Goal: Task Accomplishment & Management: Complete application form

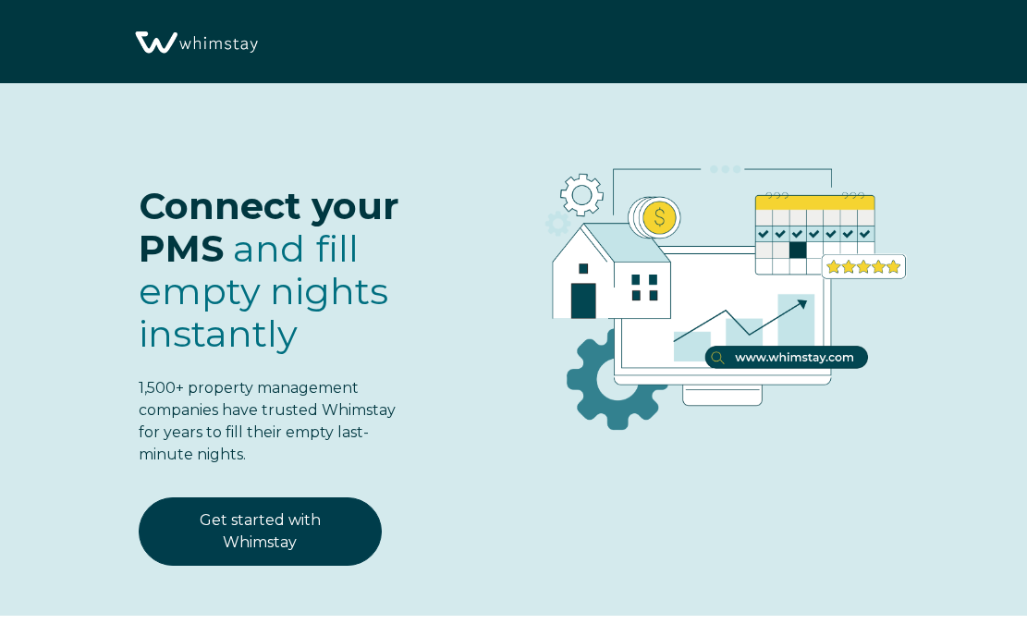
select select "Airbnb"
select select "US"
select select "Strict"
select select "Marketing Email"
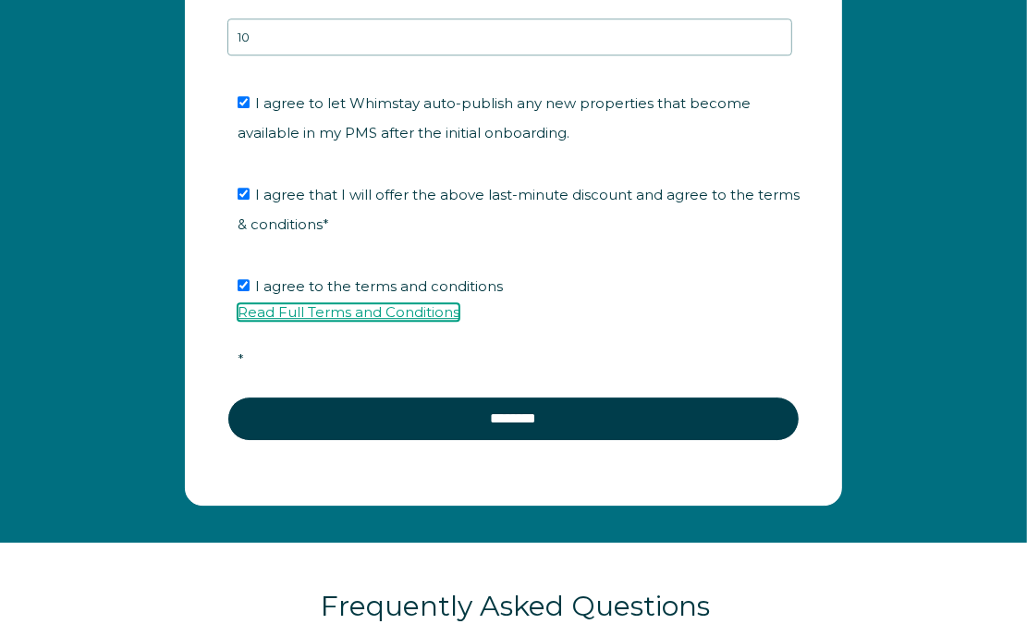
scroll to position [3432, 0]
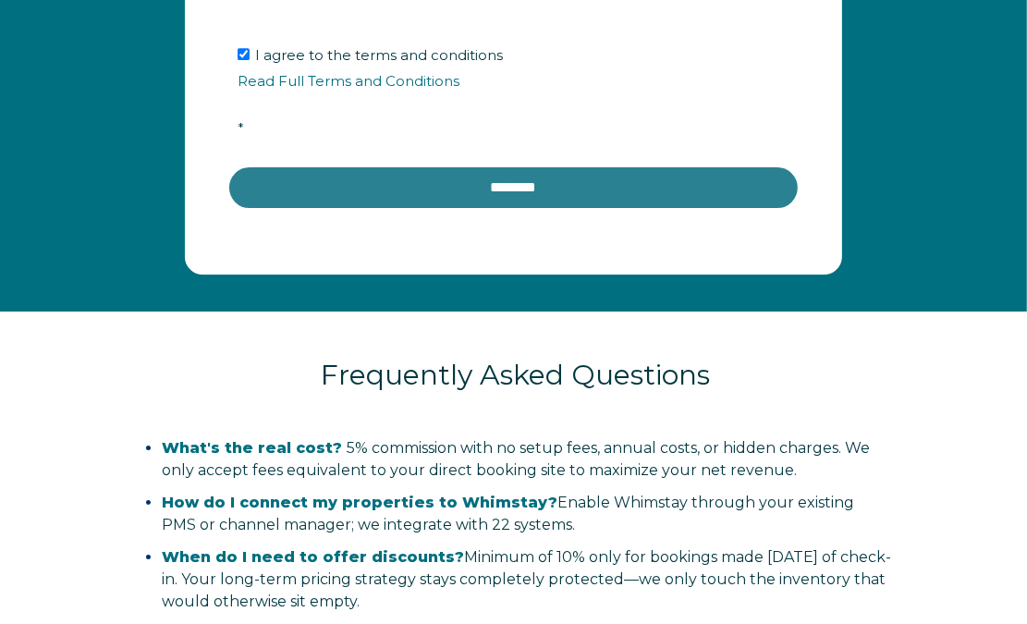
click at [460, 185] on input "********" at bounding box center [513, 187] width 572 height 44
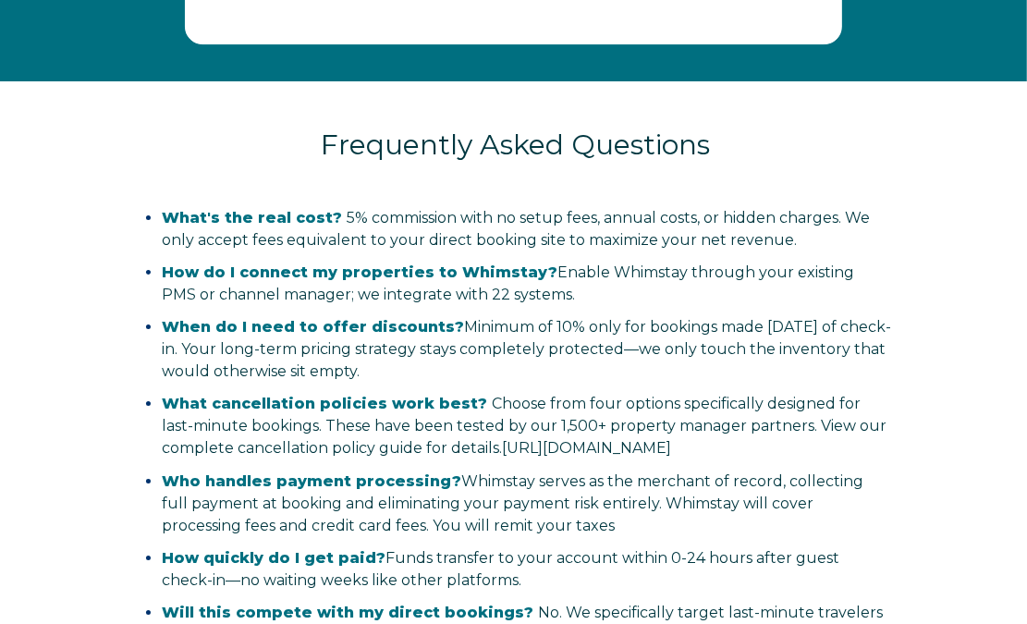
scroll to position [3663, 0]
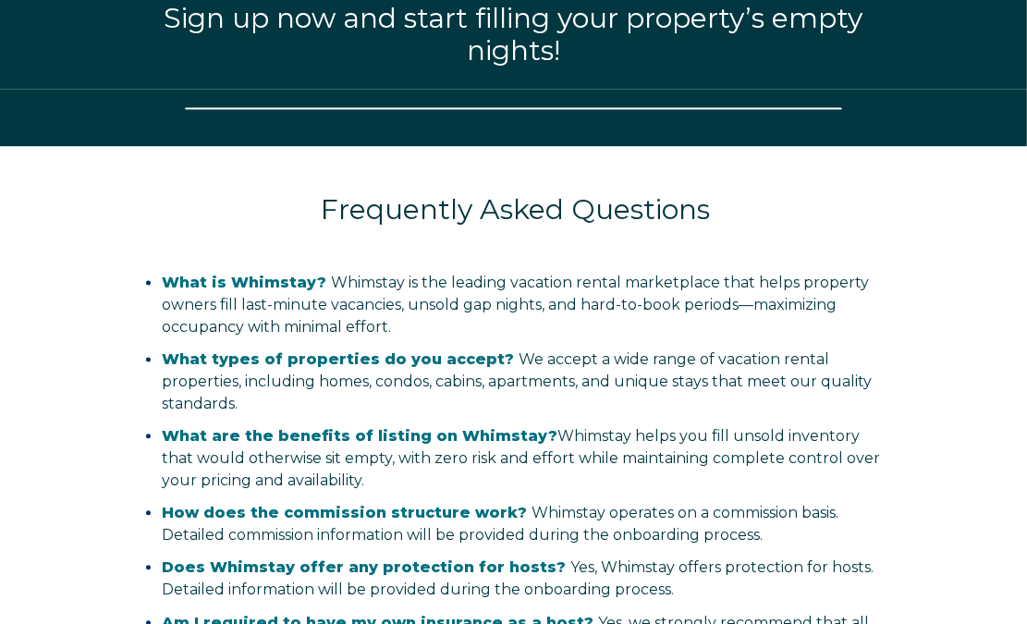
select select "US"
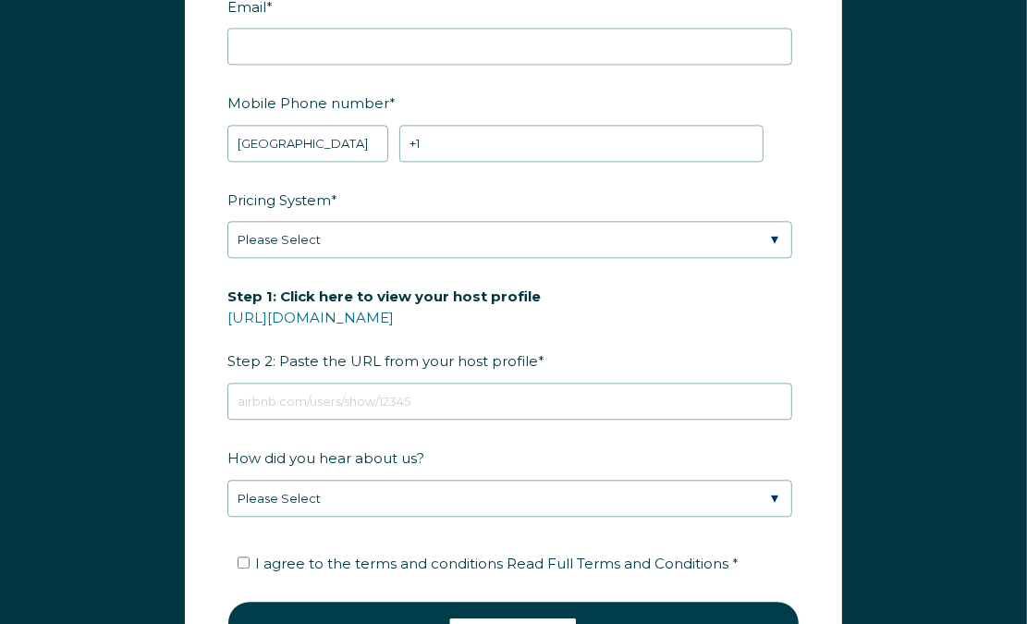
scroll to position [2303, 0]
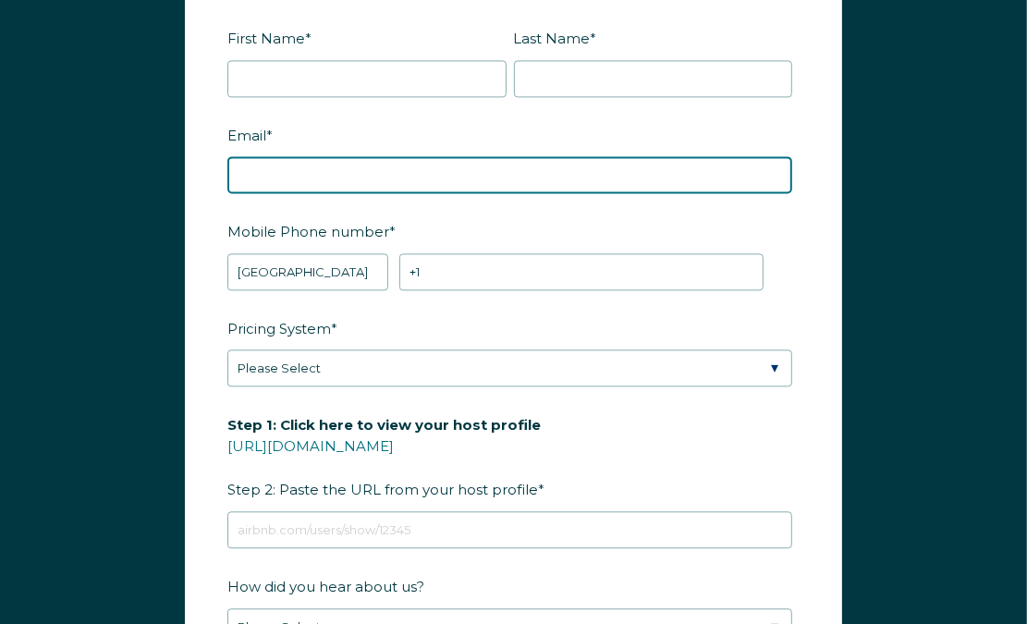
click at [312, 172] on input "Email *" at bounding box center [509, 174] width 565 height 37
type input "[EMAIL_ADDRESS][DOMAIN_NAME]"
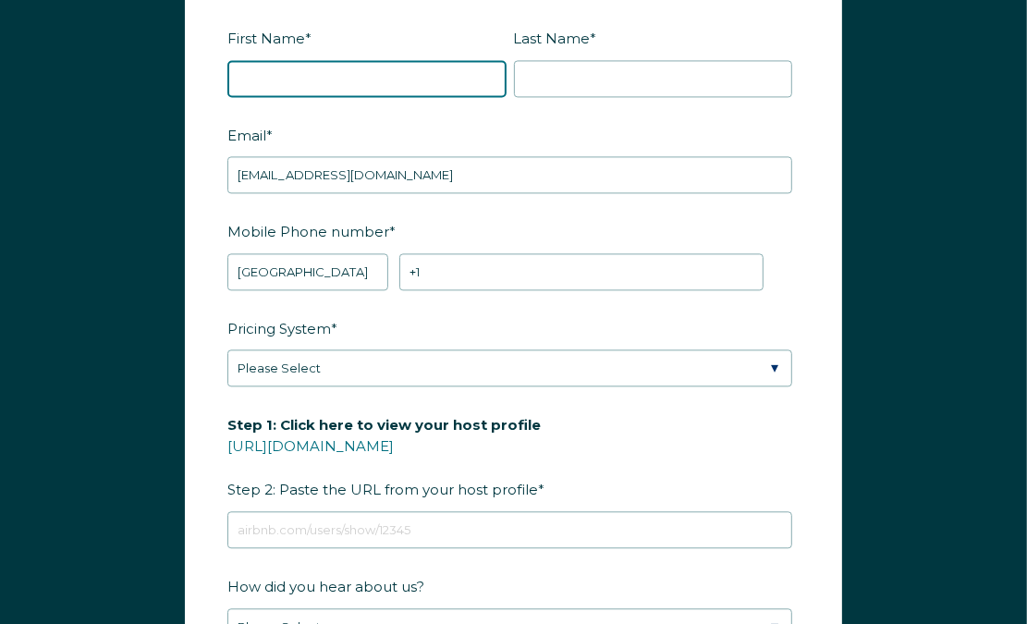
click at [352, 66] on input "First Name *" at bounding box center [366, 78] width 279 height 37
type input "[PERSON_NAME]"
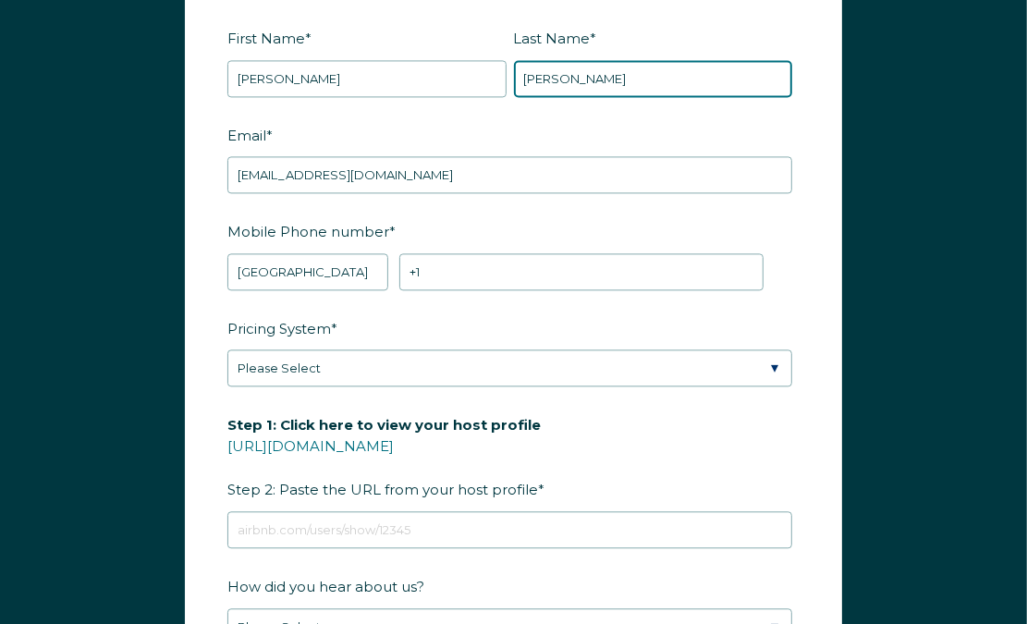
type input "[PERSON_NAME]"
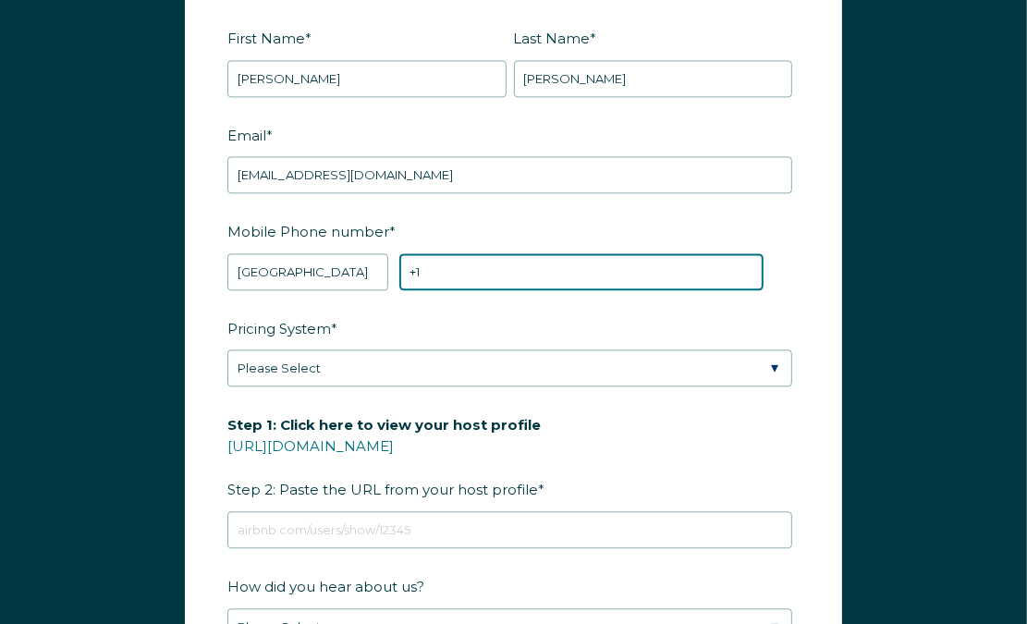
click at [470, 282] on input "+1" at bounding box center [581, 271] width 365 height 37
type input "+1 213-973-7741"
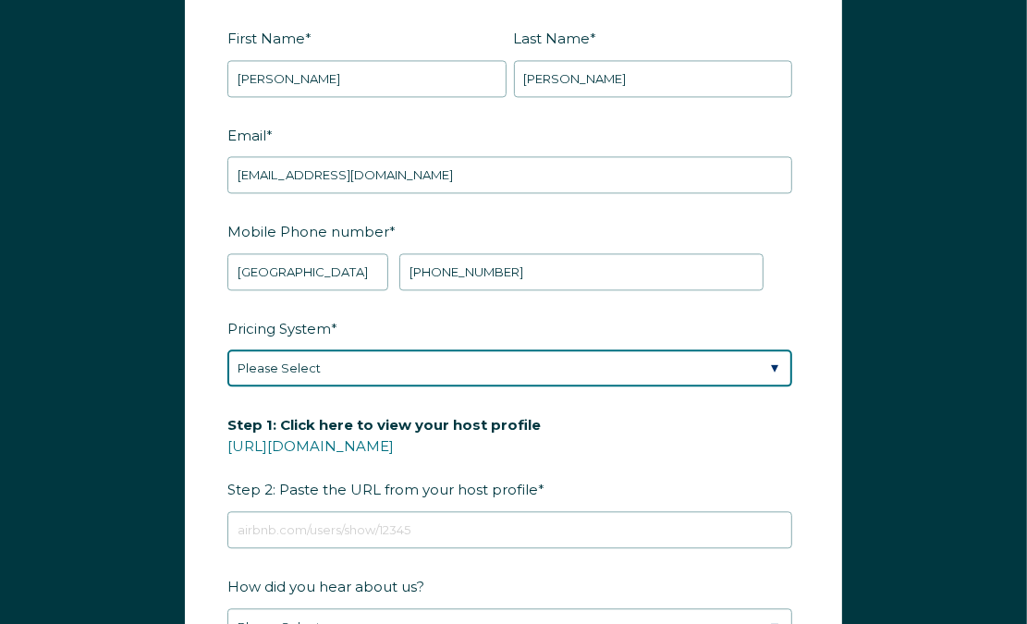
click at [411, 374] on select "Please Select Manual Airbnb Smart Pricing PriceLabs Wheelhouse Beyond Pricing 3…" at bounding box center [509, 367] width 565 height 37
click at [227, 349] on select "Please Select Manual Airbnb Smart Pricing PriceLabs Wheelhouse Beyond Pricing 3…" at bounding box center [509, 367] width 565 height 37
click at [342, 366] on select "Please Select Manual Airbnb Smart Pricing PriceLabs Wheelhouse Beyond Pricing 3…" at bounding box center [509, 367] width 565 height 37
select select "Manual"
click at [227, 349] on select "Please Select Manual Airbnb Smart Pricing PriceLabs Wheelhouse Beyond Pricing 3…" at bounding box center [509, 367] width 565 height 37
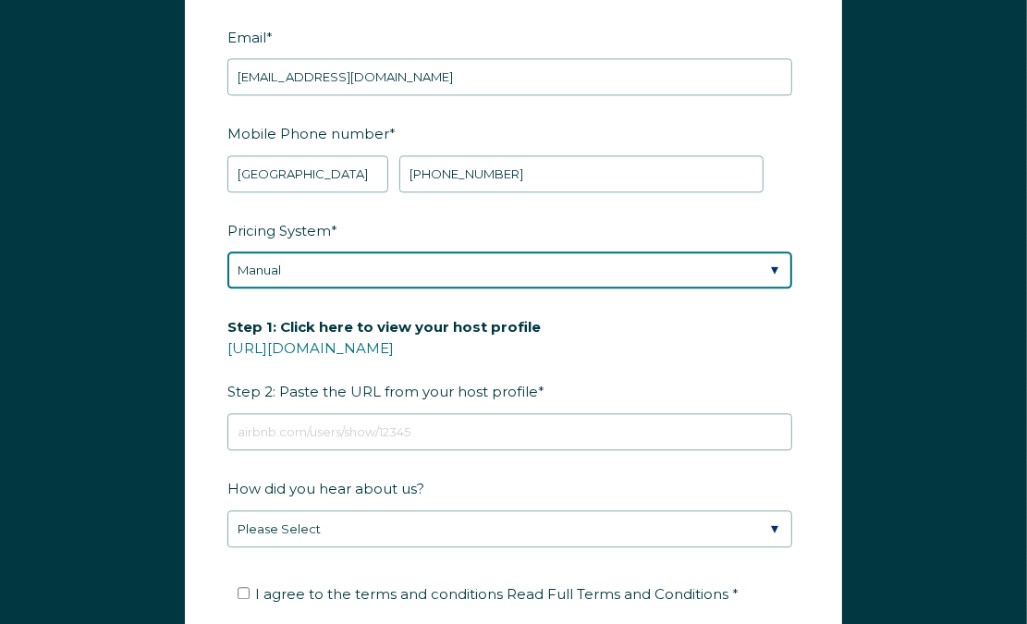
scroll to position [2534, 0]
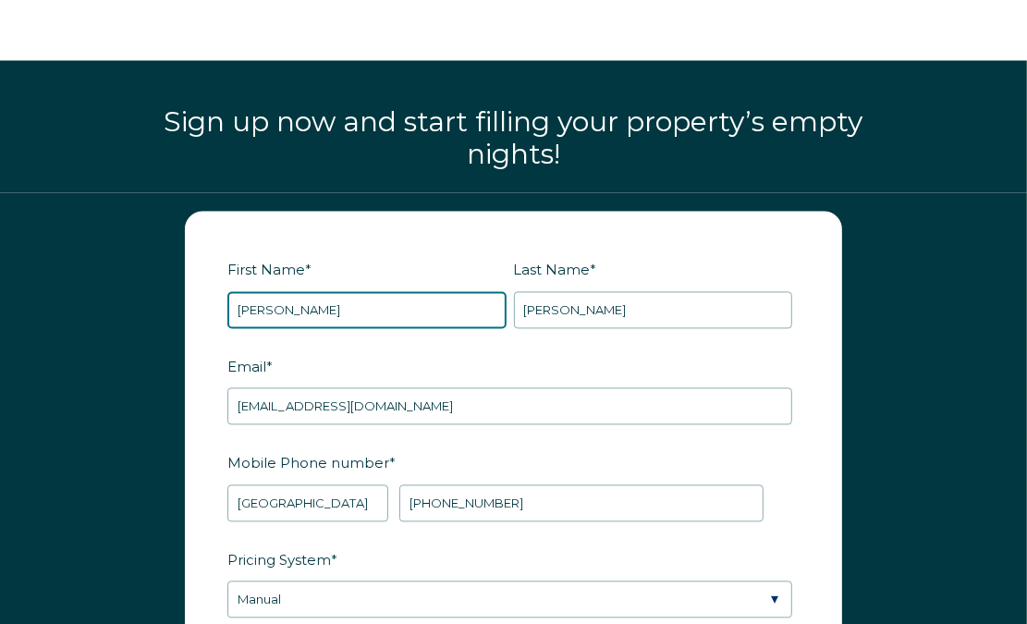
click at [377, 294] on input "Elvina" at bounding box center [366, 309] width 279 height 37
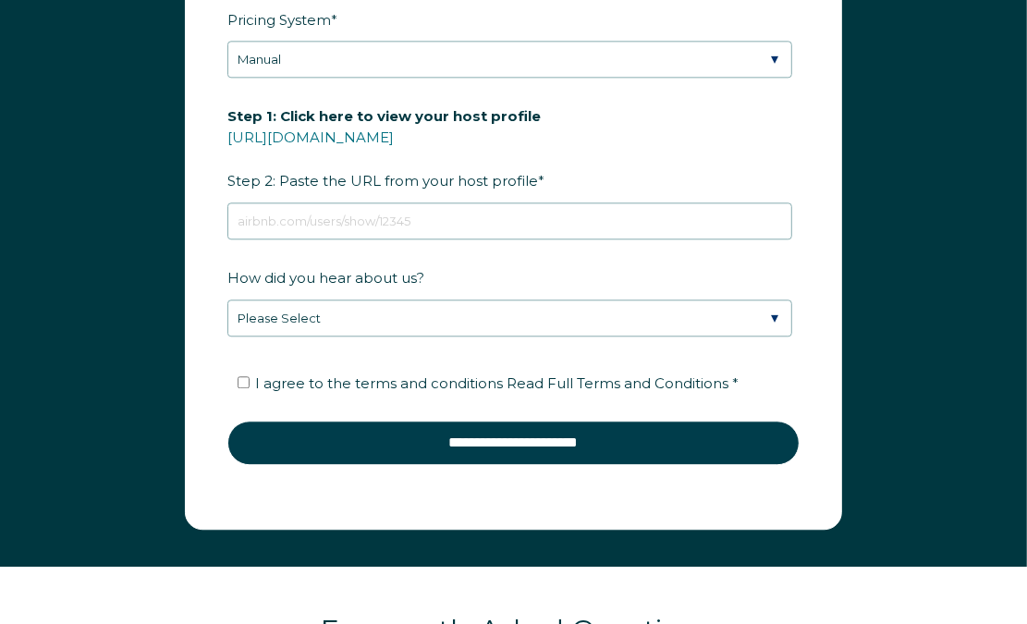
scroll to position [2650, 0]
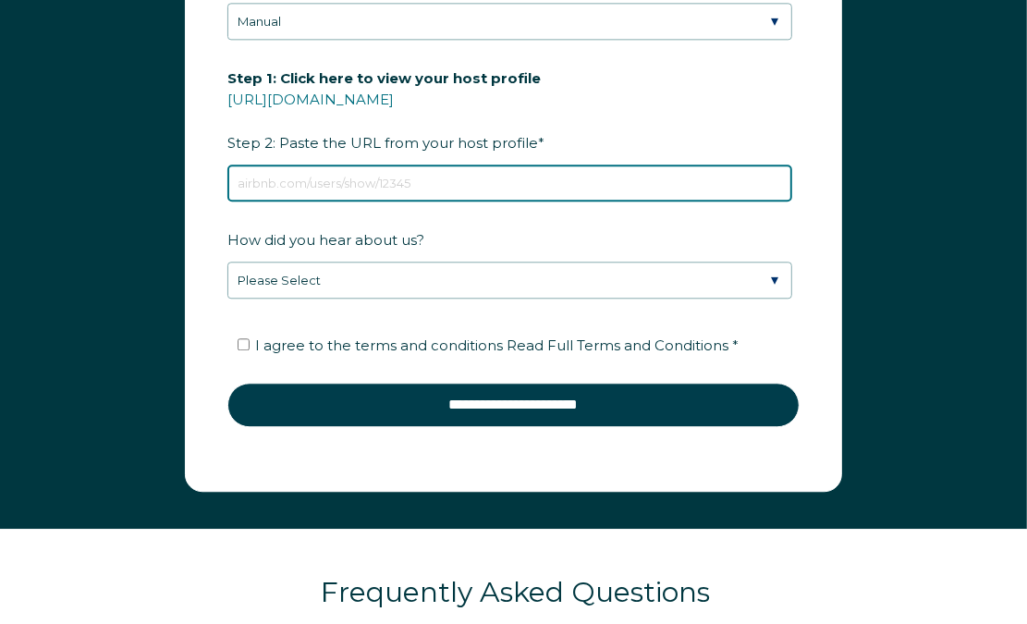
click at [299, 176] on input "Step 1: Click here to view your host profile https://www.airbnb.com/users/show/…" at bounding box center [509, 183] width 565 height 37
paste input "Airbnb.com/p/"
paste input "podshare"
click at [388, 178] on input "Airbnb.com/p/podshare" at bounding box center [509, 183] width 565 height 37
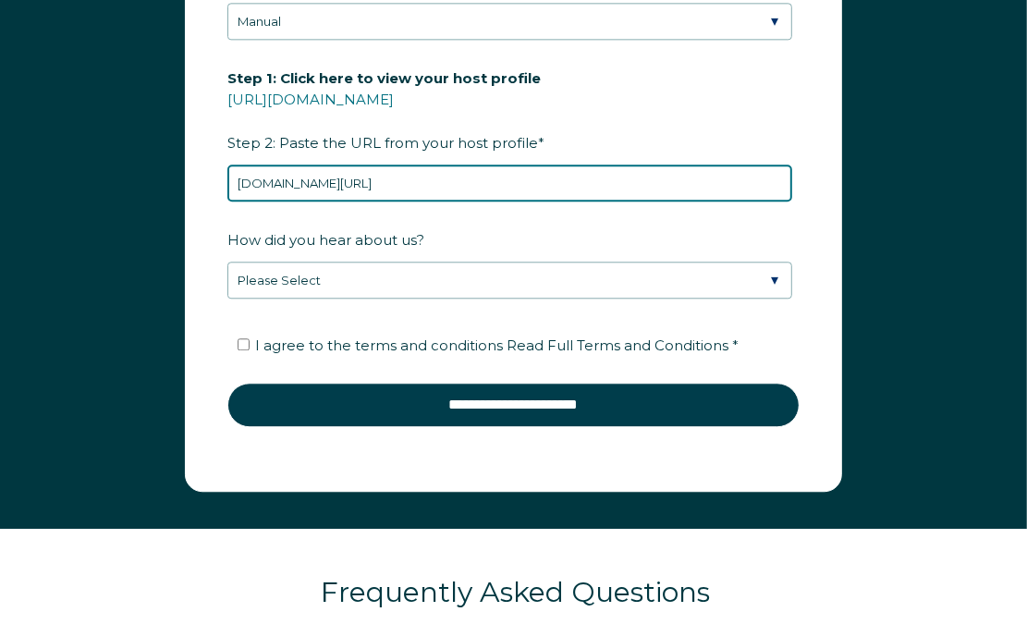
click at [388, 178] on input "Airbnb.com/p/podshare" at bounding box center [509, 183] width 565 height 37
type input "Airbnb.com/p/podshare"
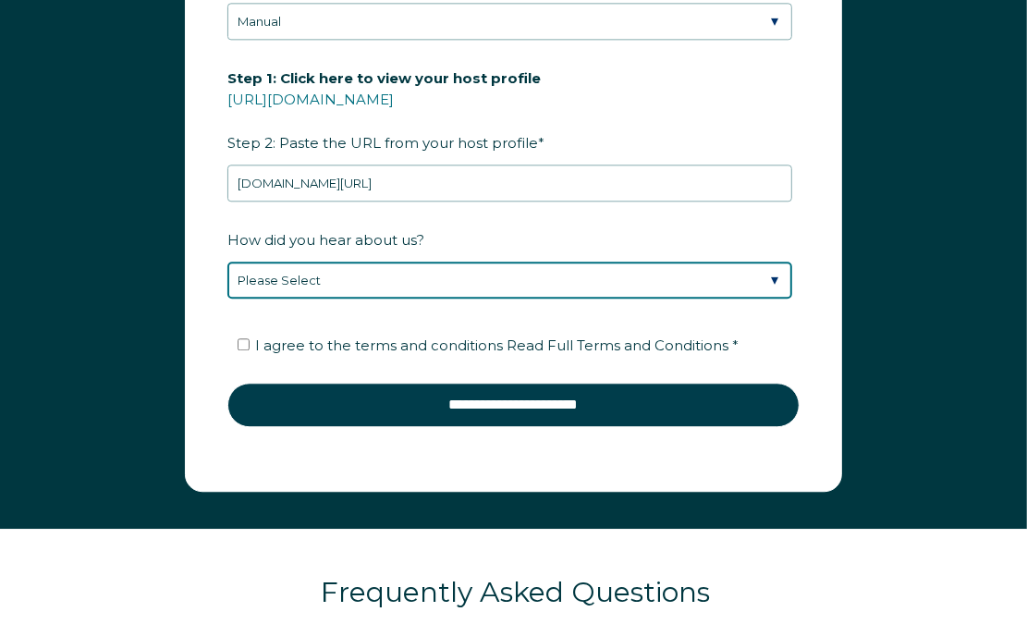
click at [464, 283] on select "Please Select Discovered Whimstay at an event or conference Found Whimstay thro…" at bounding box center [509, 280] width 565 height 37
select select "Marketing Email"
click at [227, 262] on select "Please Select Discovered Whimstay at an event or conference Found Whimstay thro…" at bounding box center [509, 280] width 565 height 37
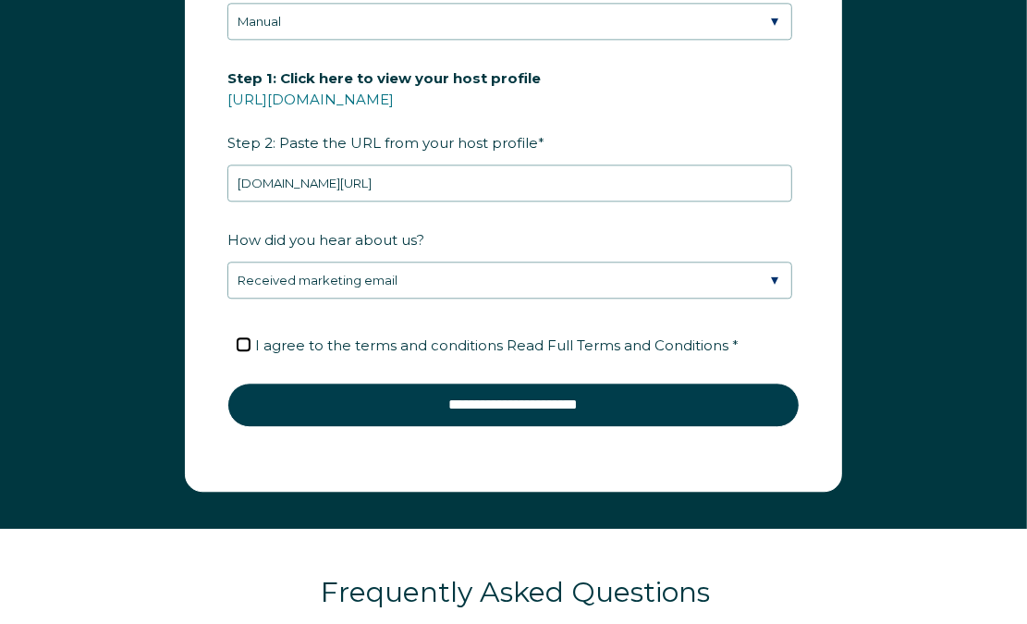
click at [238, 349] on input "I agree to the terms and conditions Read Full Terms and Conditions *" at bounding box center [244, 344] width 12 height 12
checkbox input "true"
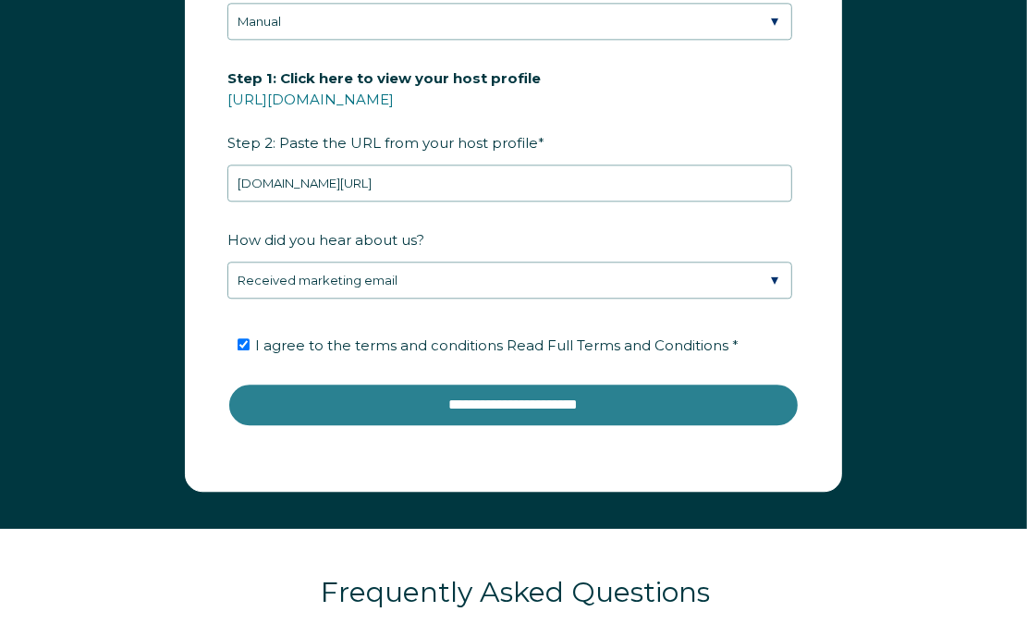
click at [376, 386] on input "**********" at bounding box center [513, 405] width 572 height 44
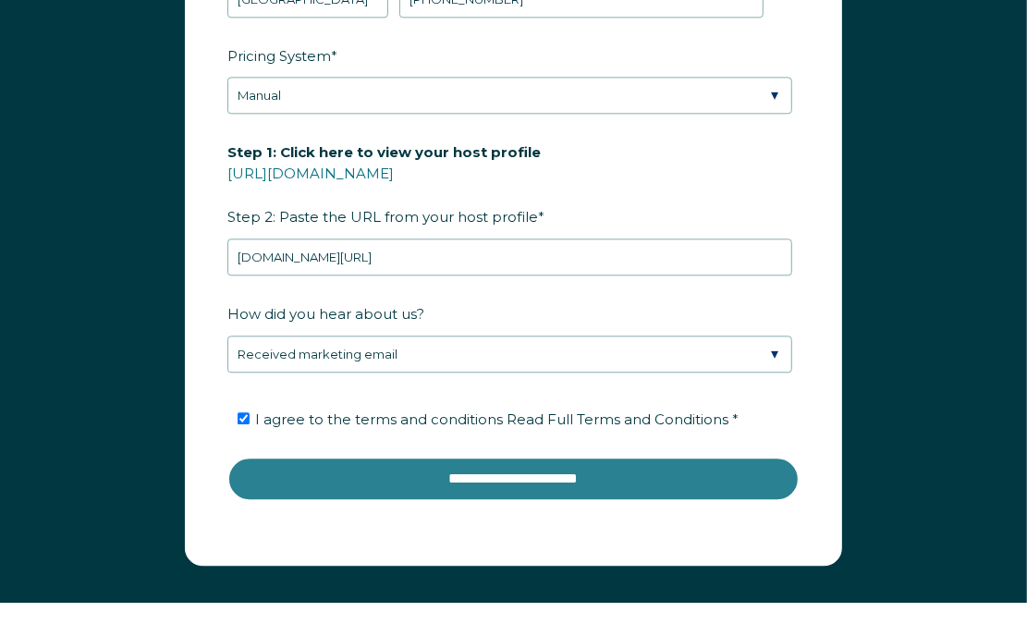
scroll to position [2996, 0]
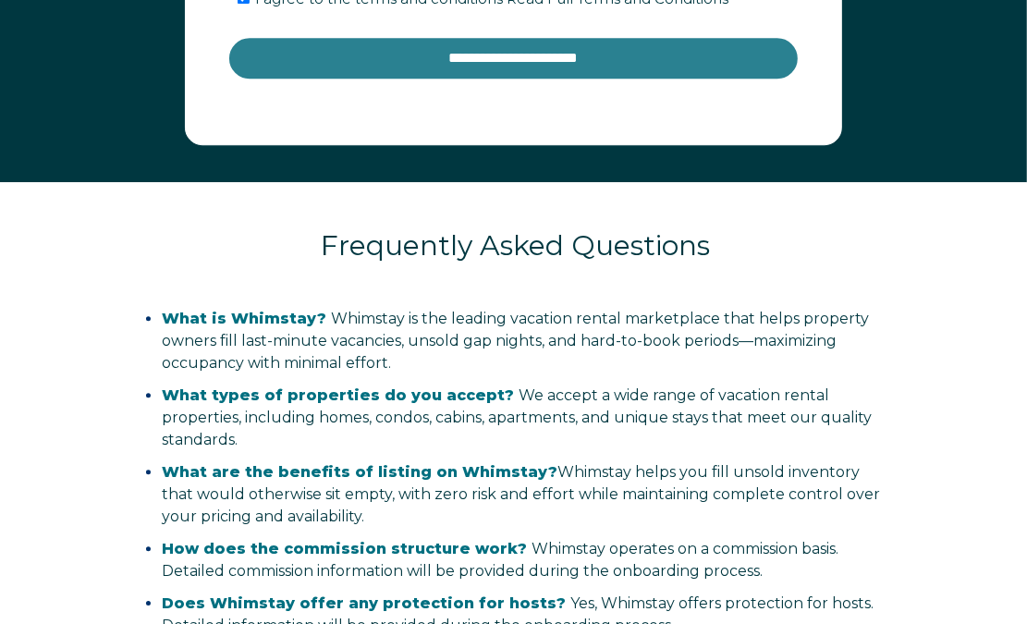
click at [462, 62] on input "**********" at bounding box center [513, 58] width 572 height 44
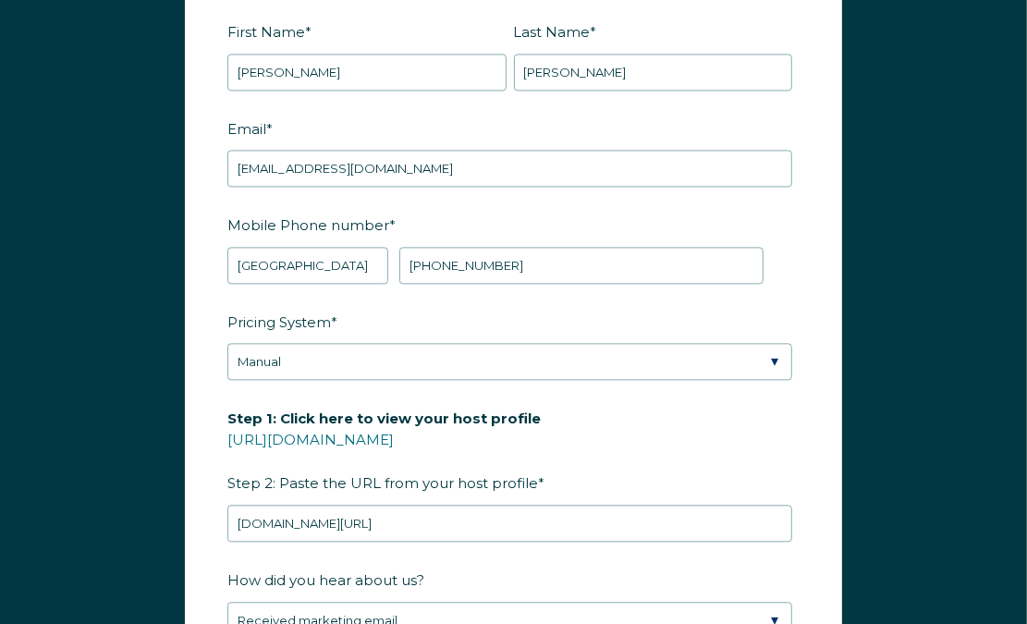
scroll to position [2303, 0]
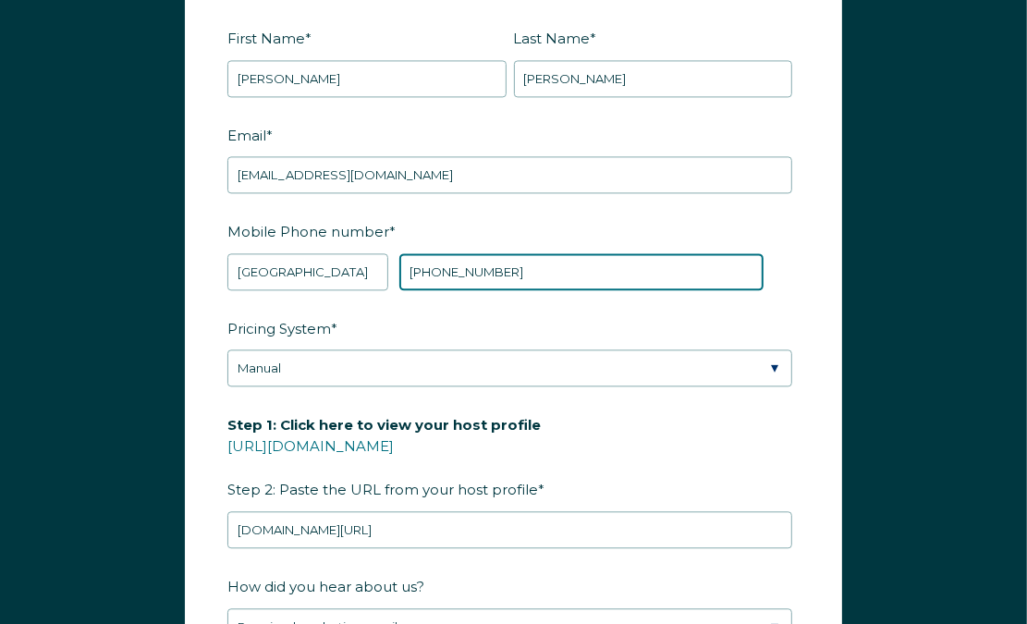
click at [472, 275] on input "+1 213-973-7741" at bounding box center [581, 271] width 365 height 37
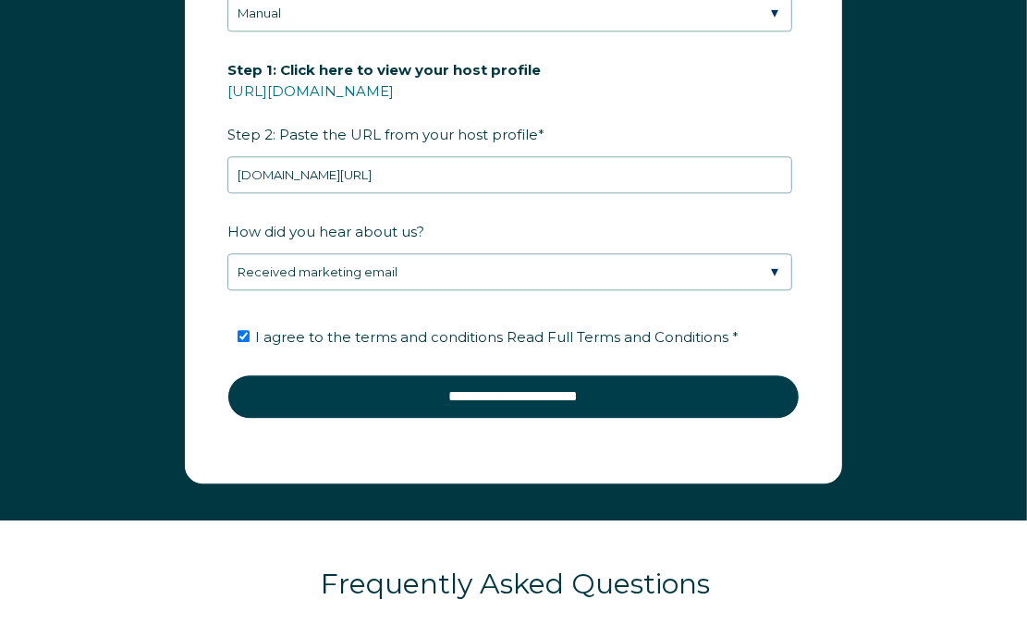
scroll to position [2418, 0]
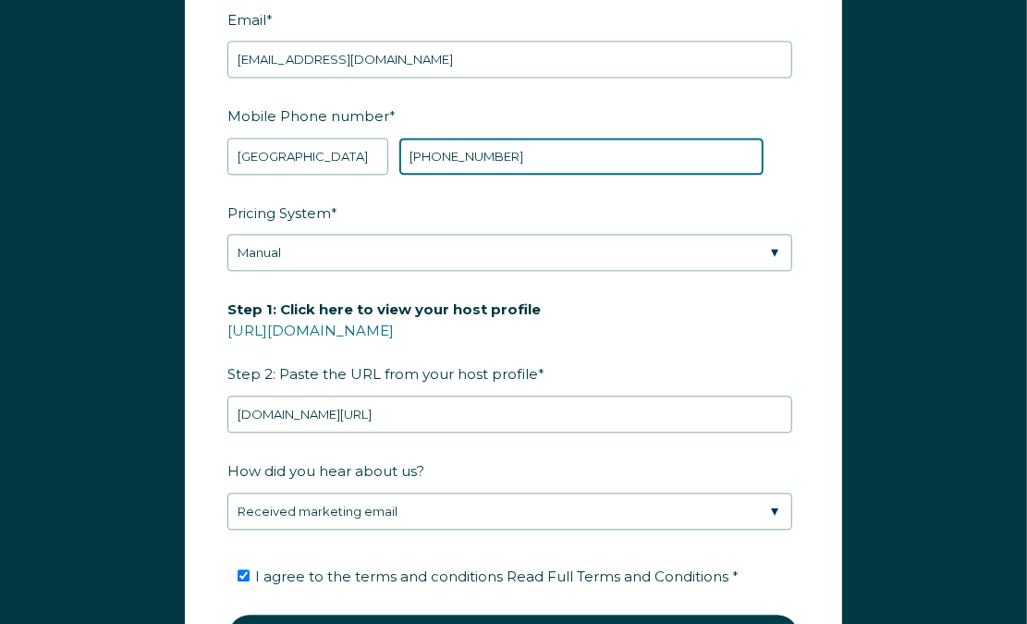
click at [427, 146] on input "+1 139737741" at bounding box center [581, 156] width 365 height 37
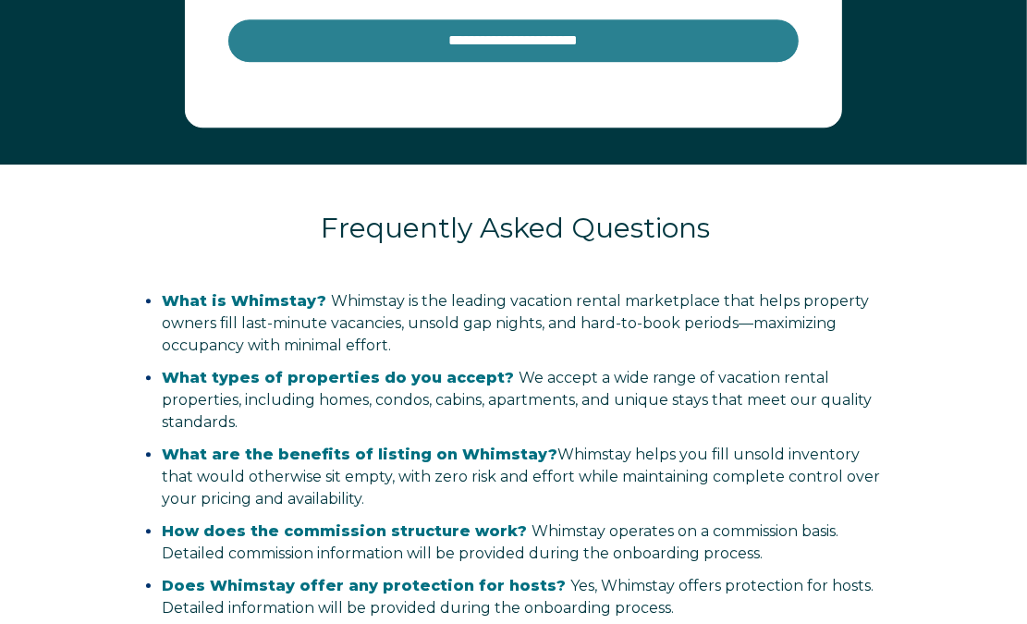
scroll to position [2881, 0]
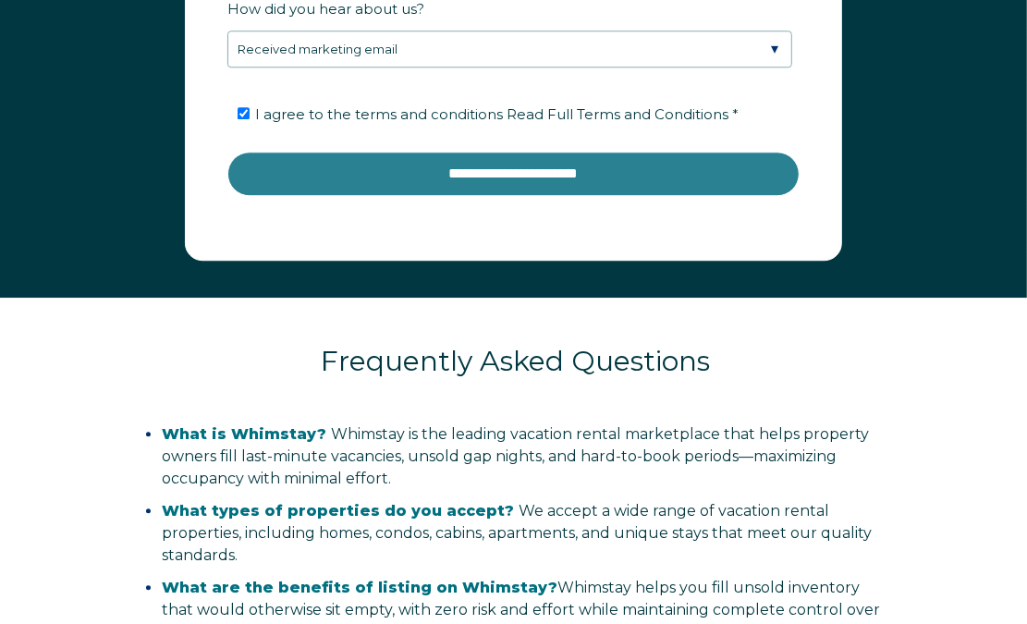
type input "[PHONE_NUMBER]"
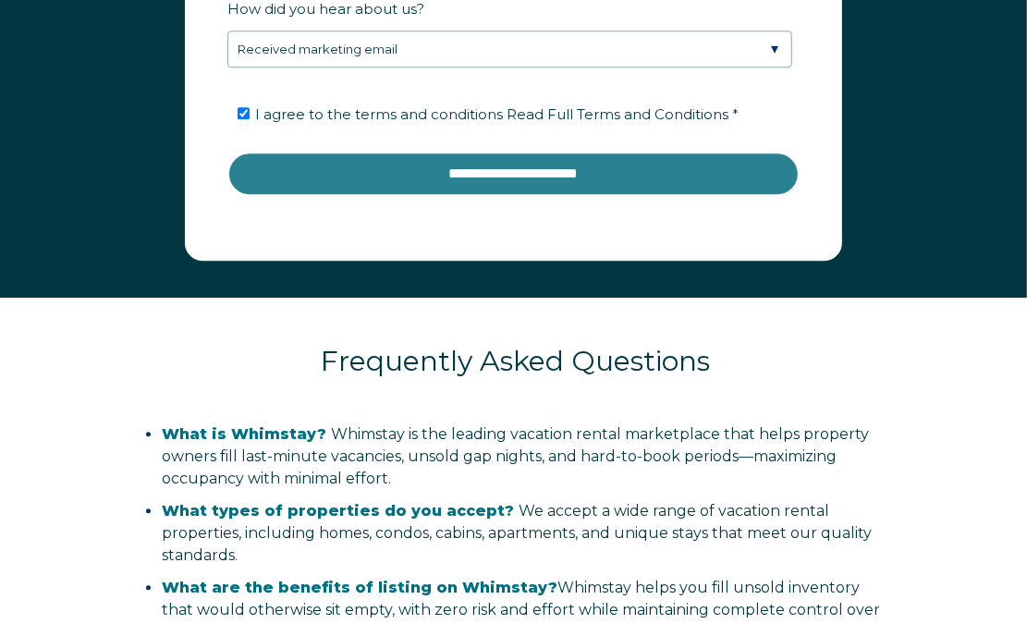
click at [497, 181] on input "**********" at bounding box center [513, 174] width 572 height 44
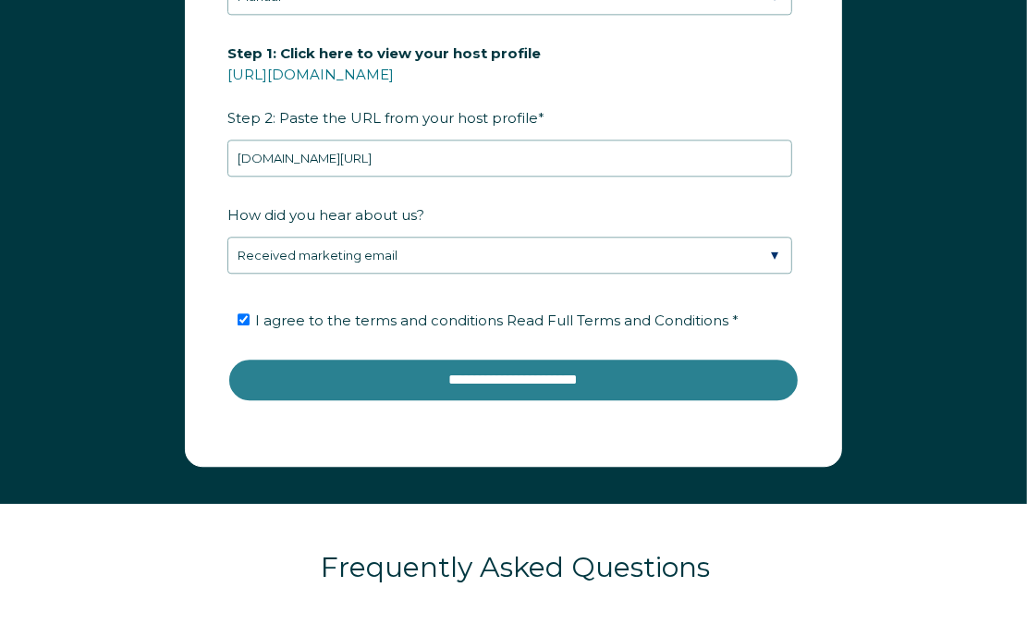
scroll to position [2650, 0]
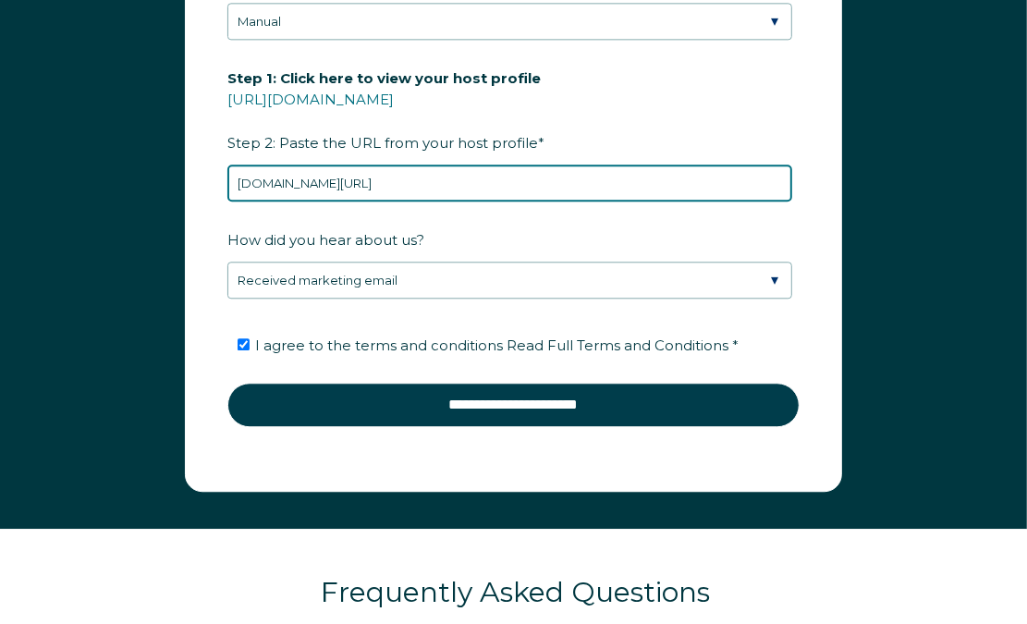
click at [544, 180] on input "Airbnb.com/p/podshare" at bounding box center [509, 183] width 565 height 37
click at [423, 172] on input "Airbnb.com/p/podshare" at bounding box center [509, 183] width 565 height 37
paste input "www.a"
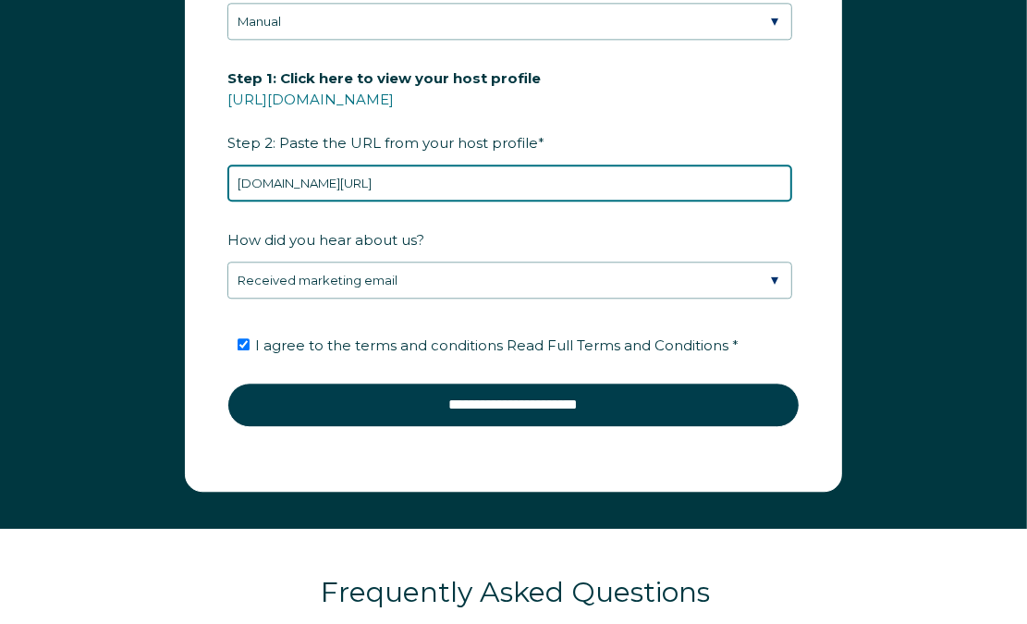
click at [423, 172] on input "www.airbnb.com/p/podshare" at bounding box center [509, 183] width 565 height 37
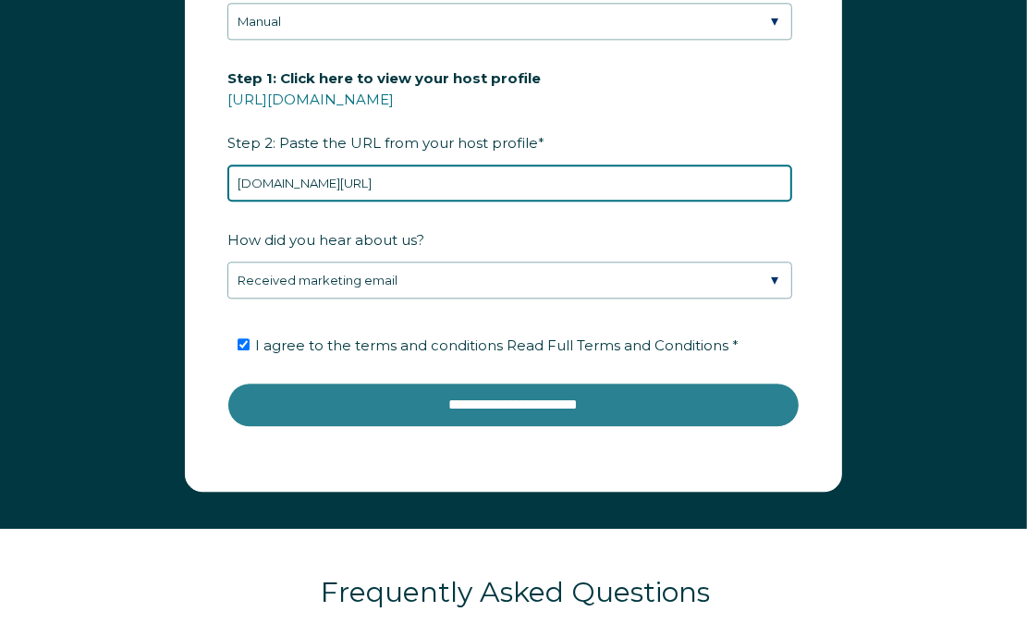
type input "www.airbnb.com/p/podshare"
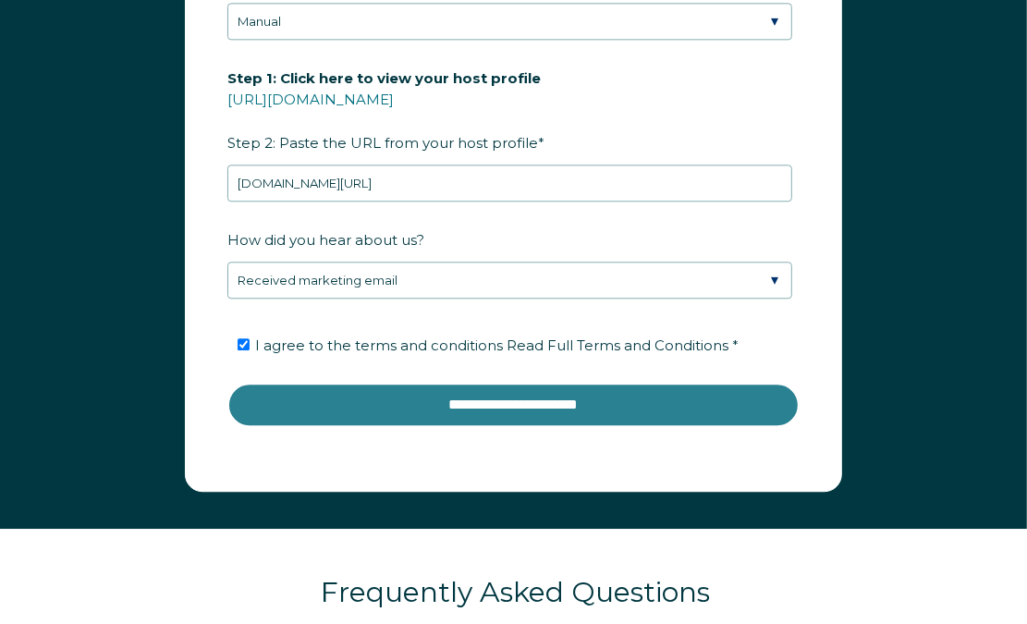
click at [353, 394] on input "**********" at bounding box center [513, 405] width 572 height 44
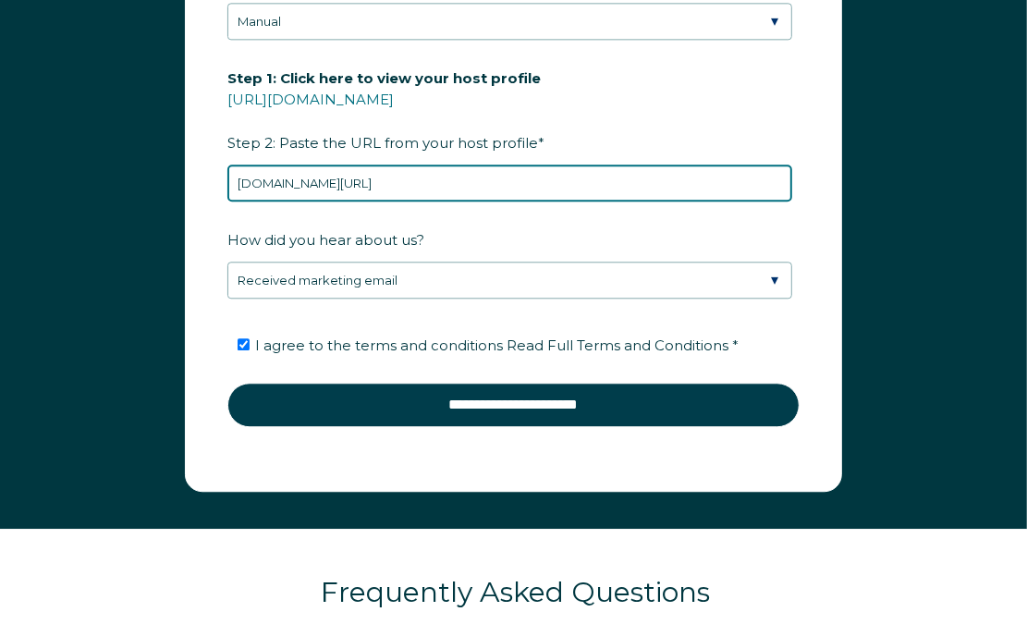
click at [436, 192] on input "www.airbnb.com/p/podshare" at bounding box center [509, 183] width 565 height 37
click at [436, 191] on input "www.airbnb.com/p/podshare" at bounding box center [509, 183] width 565 height 37
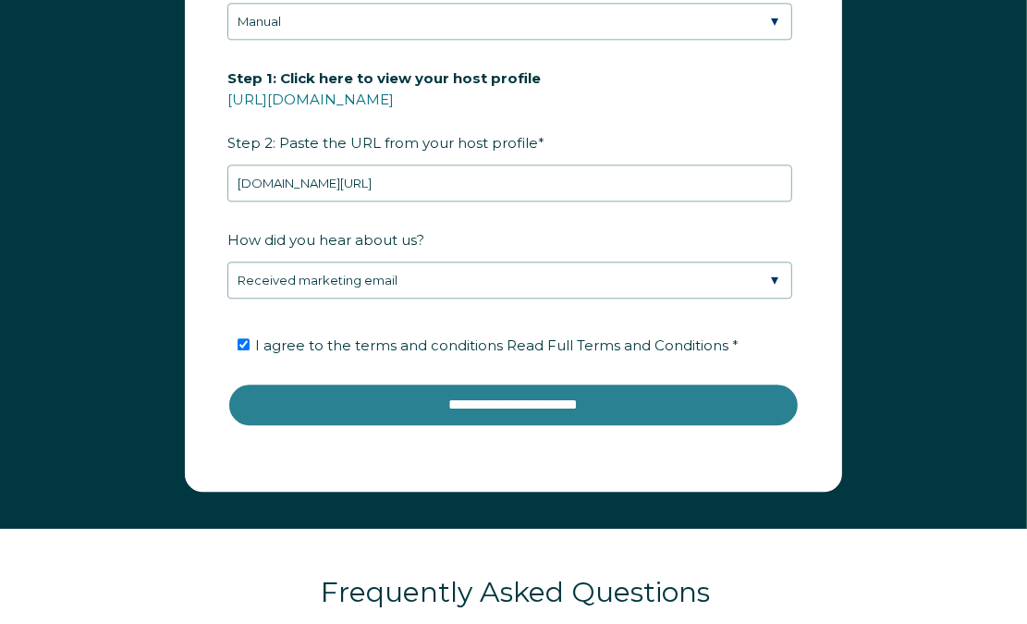
click at [411, 395] on input "**********" at bounding box center [513, 405] width 572 height 44
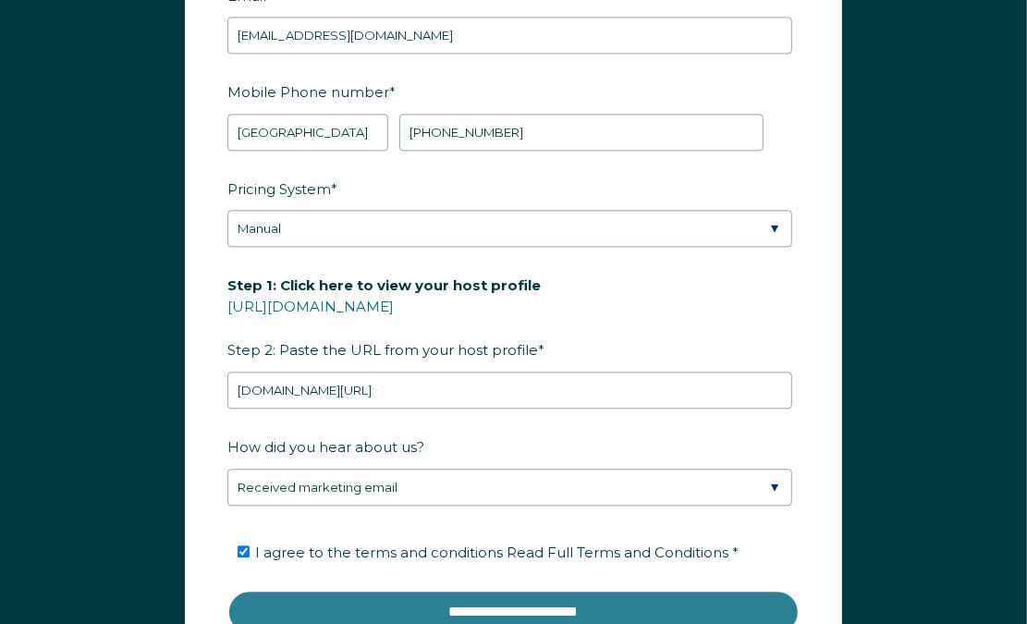
scroll to position [2418, 0]
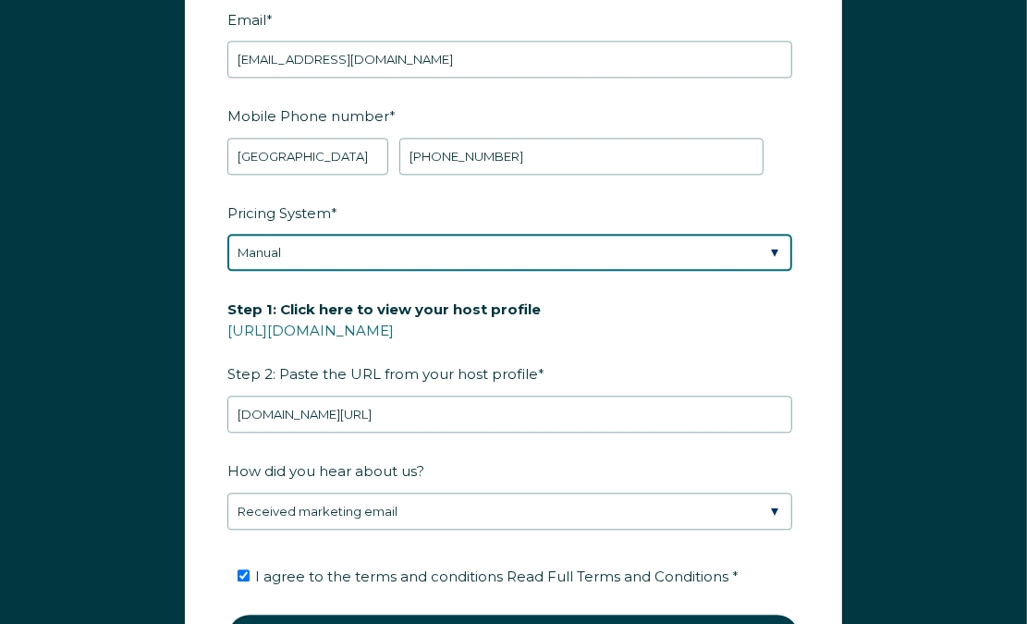
click at [553, 250] on select "Please Select Manual Airbnb Smart Pricing PriceLabs Wheelhouse Beyond Pricing 3…" at bounding box center [509, 252] width 565 height 37
select select "Airbnb Smart Pricing"
click at [227, 234] on select "Please Select Manual Airbnb Smart Pricing PriceLabs Wheelhouse Beyond Pricing 3…" at bounding box center [509, 252] width 565 height 37
click at [610, 265] on select "Please Select Manual Airbnb Smart Pricing PriceLabs Wheelhouse Beyond Pricing 3…" at bounding box center [509, 252] width 565 height 37
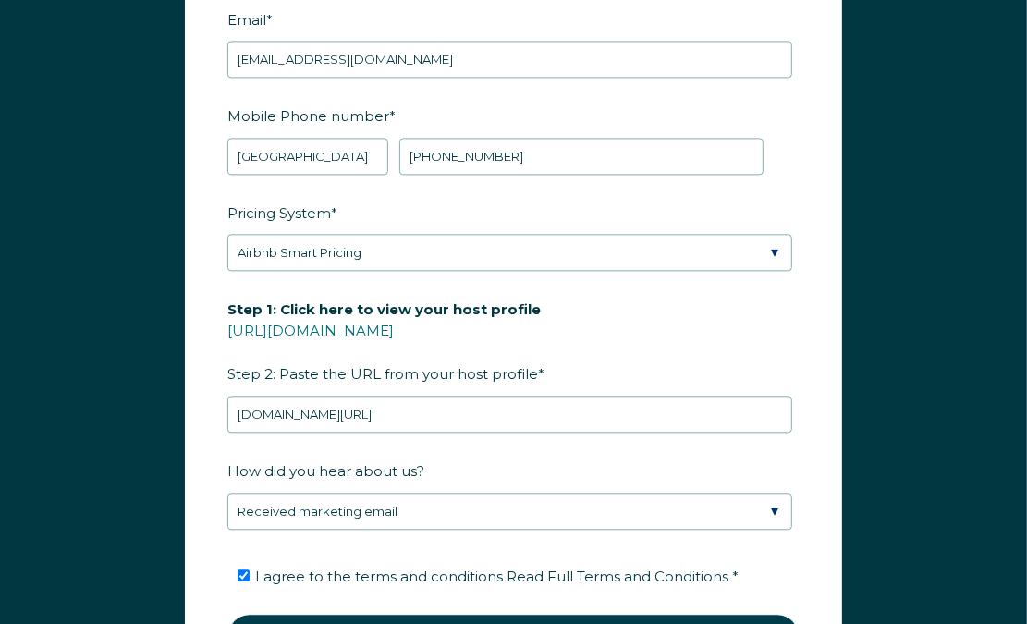
click at [838, 314] on form "First Name * Elvina Last Name * Beck RBO Token Company ID Referrer Code Dialer …" at bounding box center [513, 293] width 655 height 857
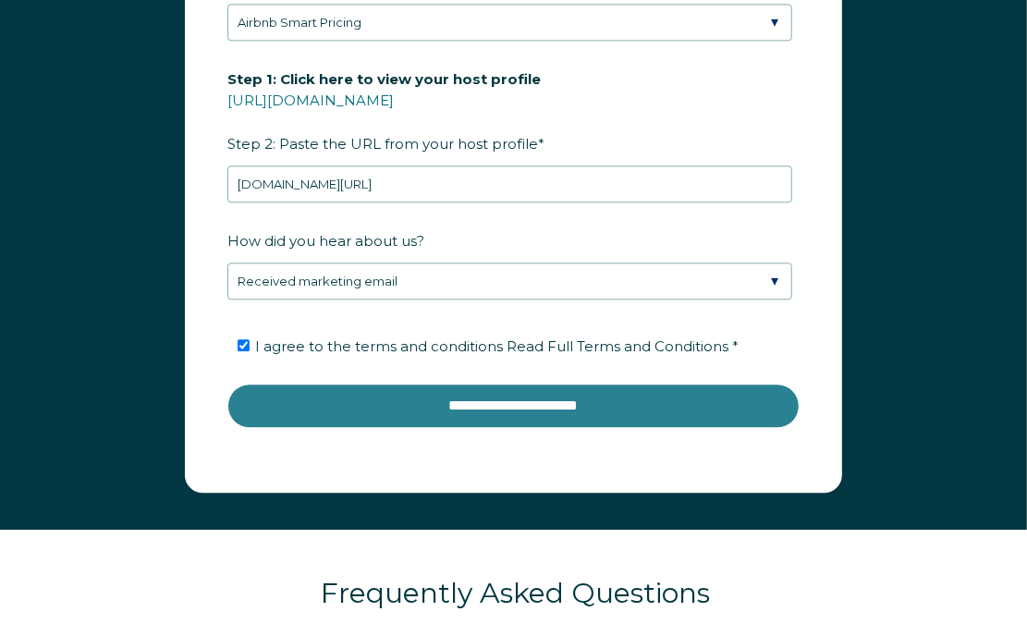
scroll to position [2650, 0]
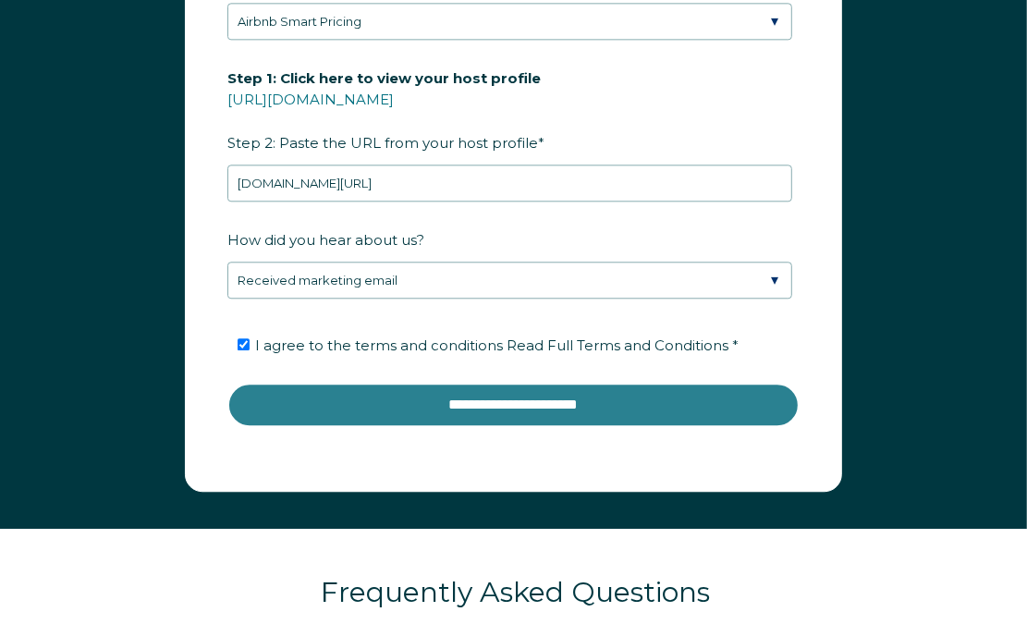
click at [435, 410] on input "**********" at bounding box center [513, 405] width 572 height 44
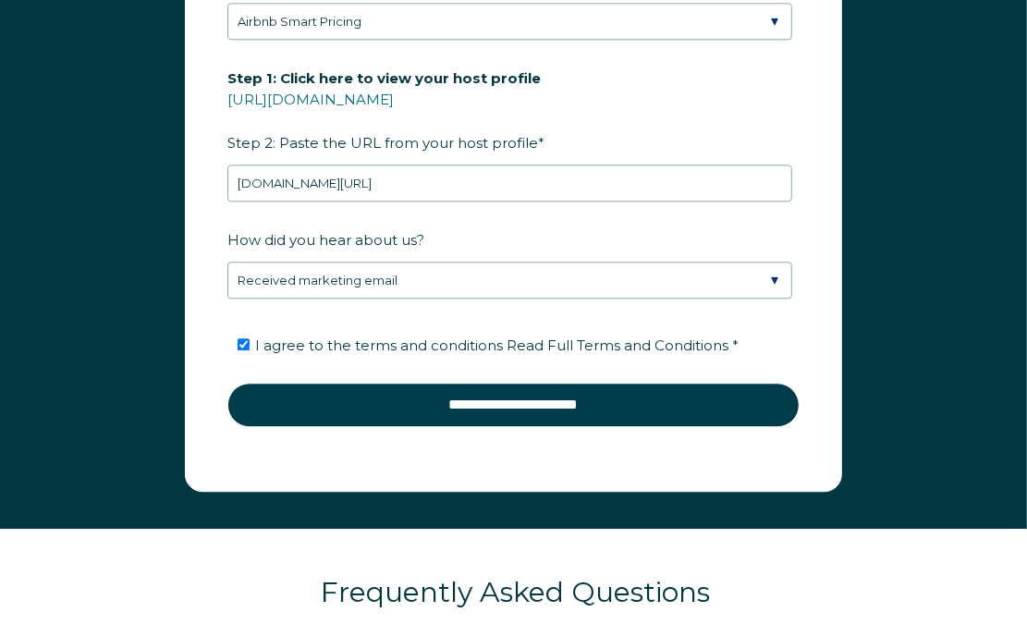
drag, startPoint x: 518, startPoint y: 97, endPoint x: 372, endPoint y: 7, distance: 171.4
click at [311, 89] on label "Step 1: Click here to view your host profile https://www.airbnb.com/users/show/…" at bounding box center [513, 110] width 572 height 97
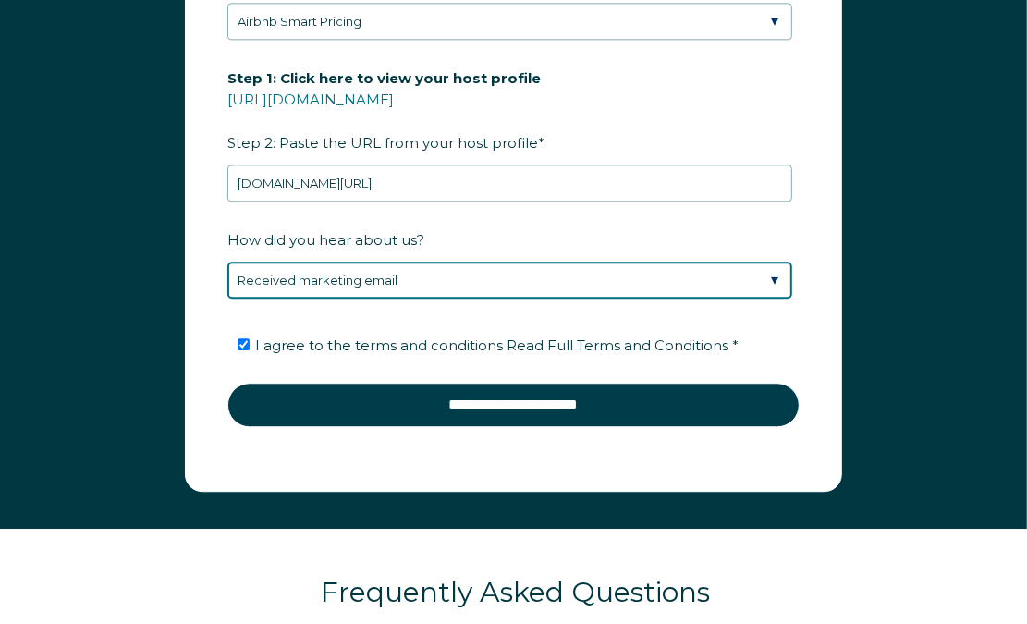
click at [435, 269] on select "Please Select Discovered Whimstay at an event or conference Found Whimstay thro…" at bounding box center [509, 280] width 565 height 37
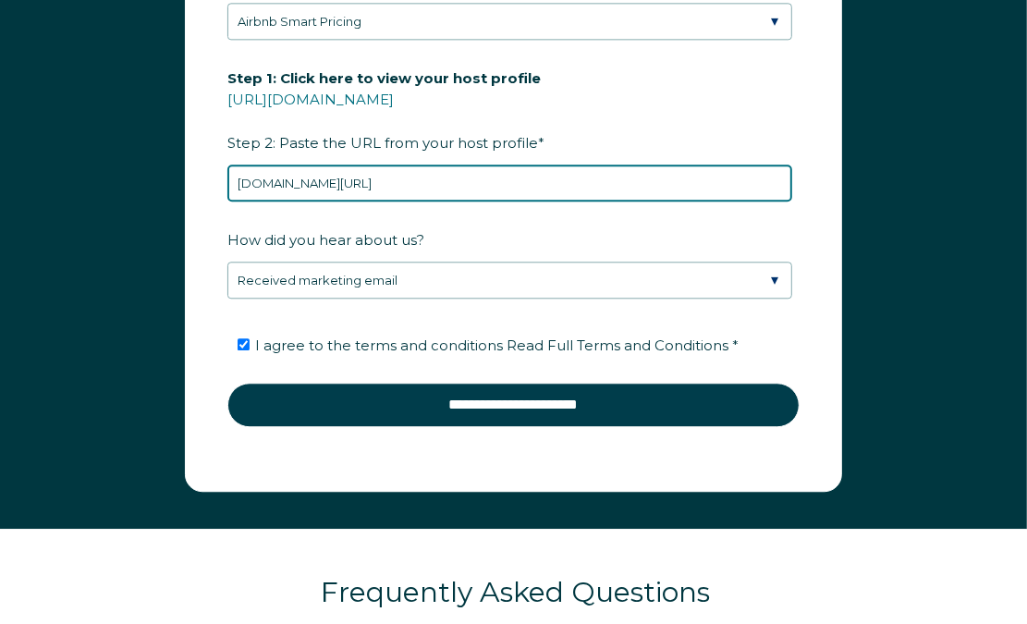
drag, startPoint x: 446, startPoint y: 196, endPoint x: 454, endPoint y: 190, distance: 10.0
click at [446, 196] on input "www.airbnb.com/p/podshare" at bounding box center [509, 183] width 565 height 37
click at [463, 186] on input "www.airbnb.com/p/podshare" at bounding box center [509, 183] width 565 height 37
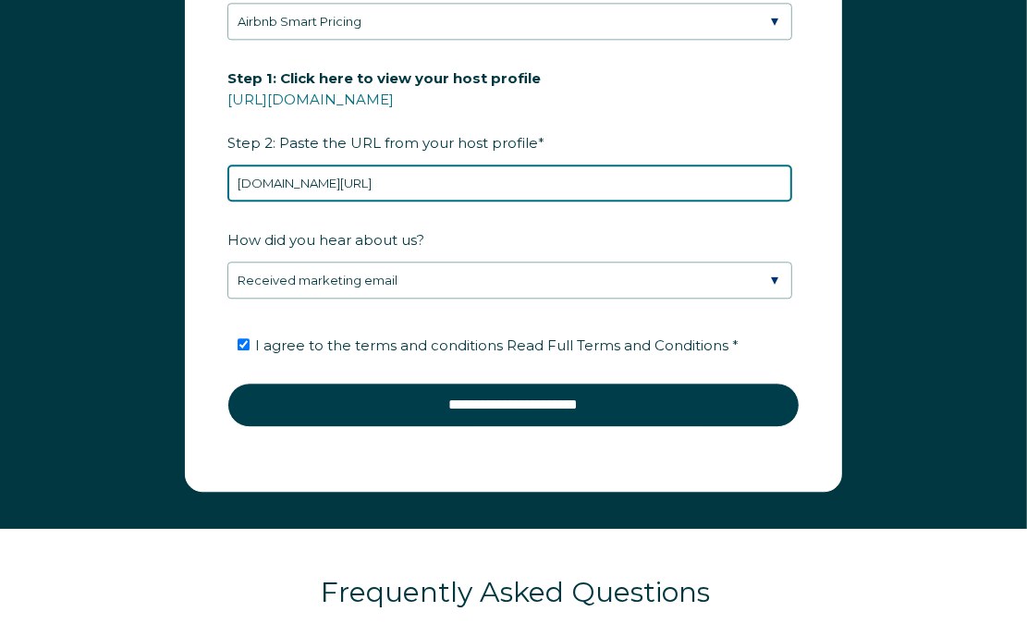
paste input "https://www.airbnb.com/users/show/26860"
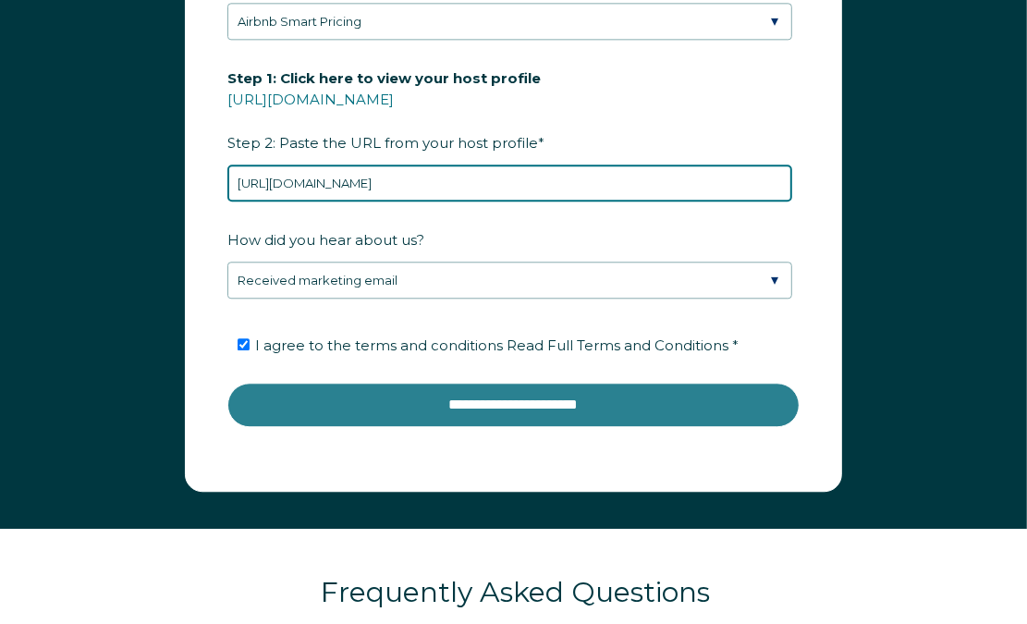
type input "https://www.airbnb.com/users/show/26860"
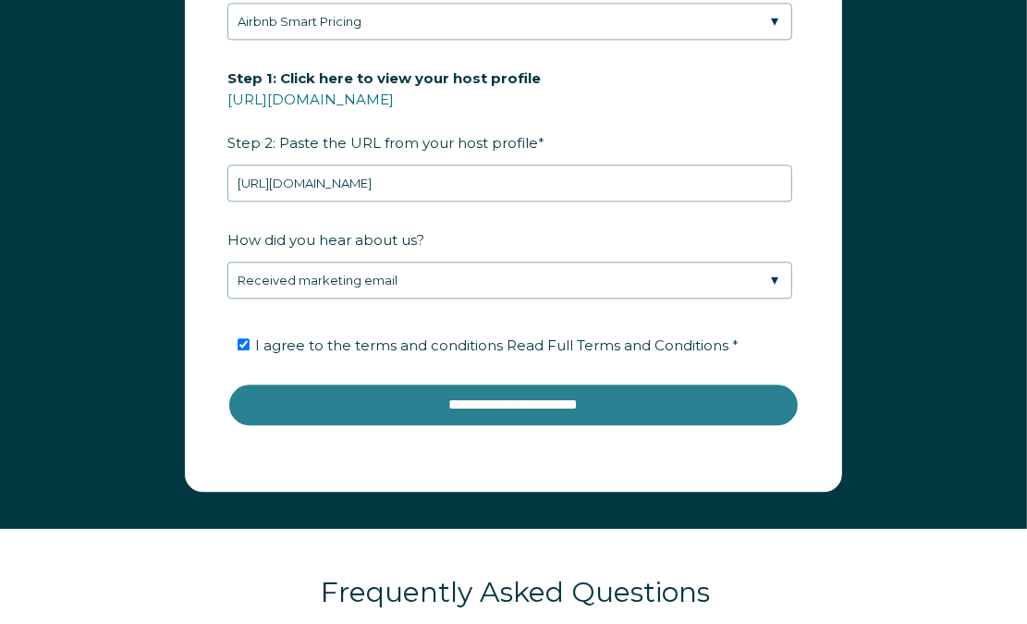
click at [481, 414] on input "**********" at bounding box center [513, 405] width 572 height 44
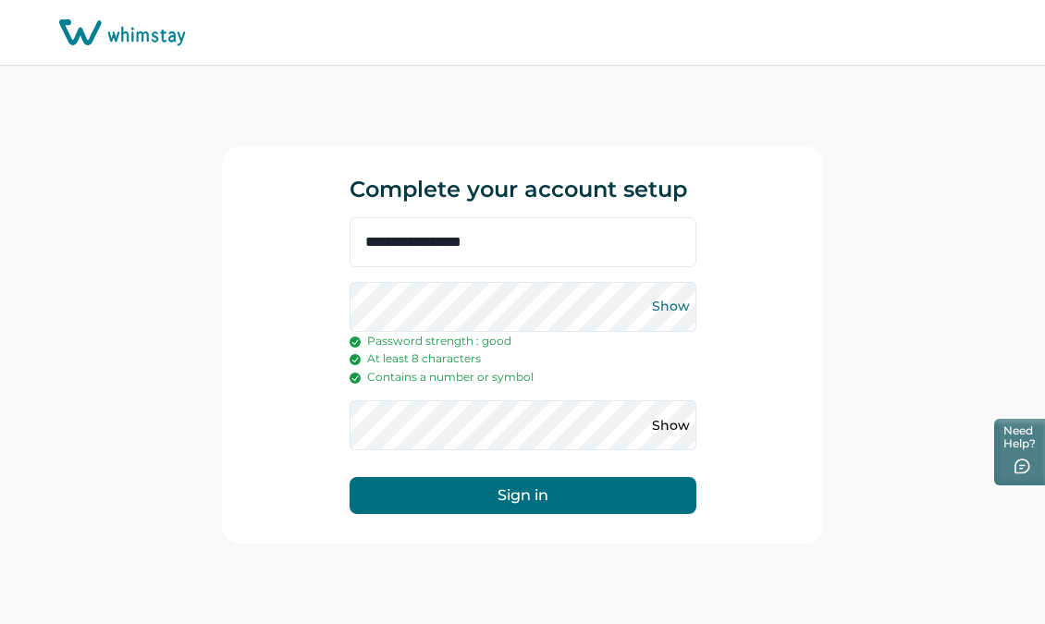
click at [670, 301] on button "Show" at bounding box center [671, 307] width 30 height 30
click at [670, 413] on button "Show" at bounding box center [671, 425] width 30 height 30
click at [519, 492] on button "Sign in" at bounding box center [522, 495] width 347 height 37
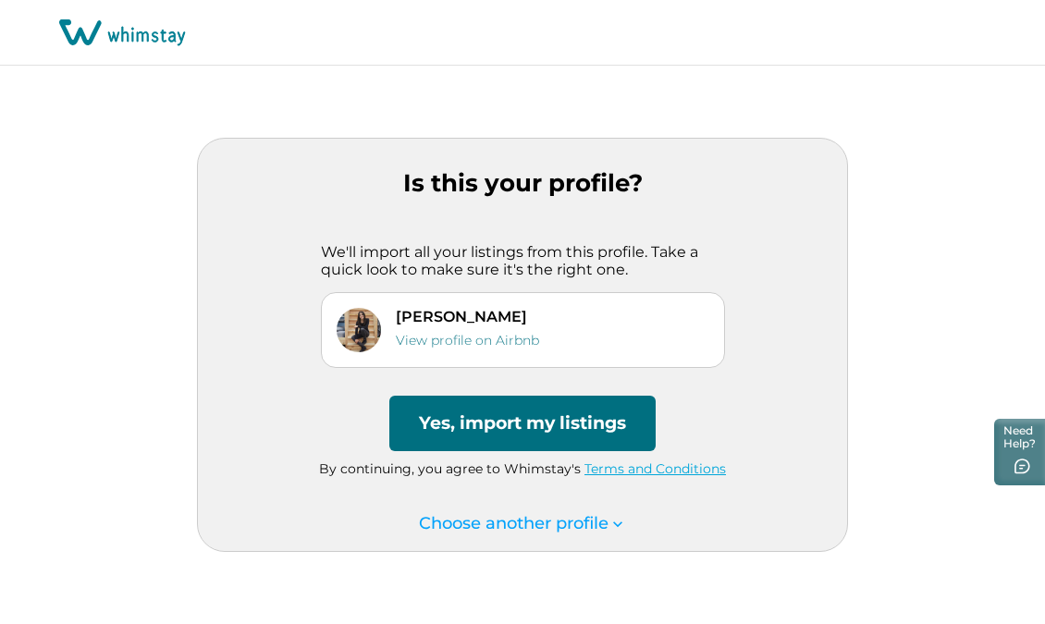
click at [571, 326] on div "Elvina View profile on Airbnb" at bounding box center [523, 330] width 373 height 44
click at [543, 423] on button "Yes, import my listings" at bounding box center [522, 423] width 266 height 55
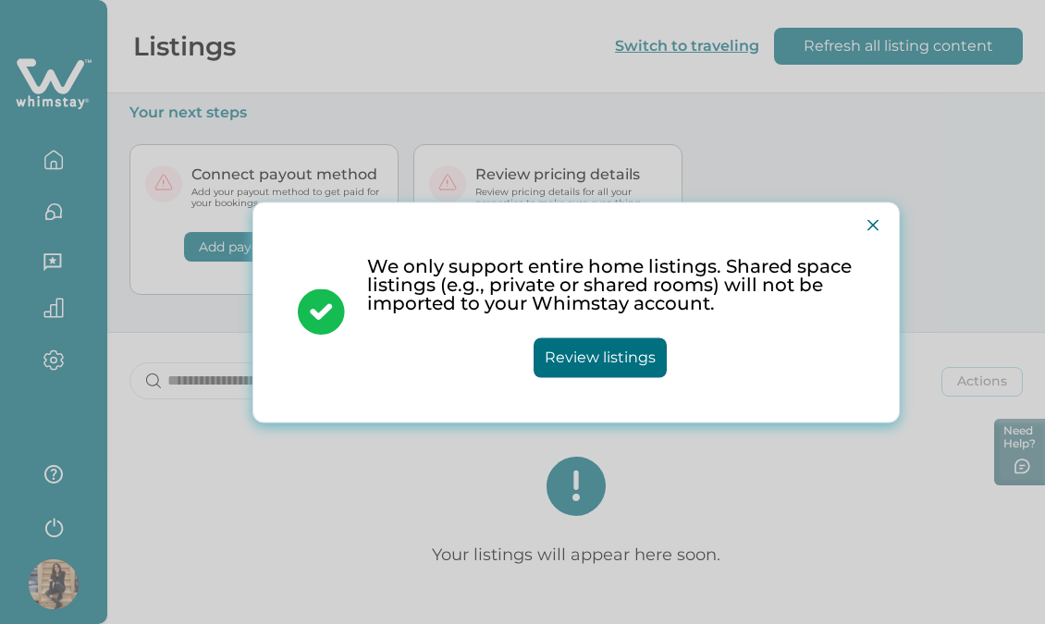
click at [585, 345] on button "Review listings" at bounding box center [599, 357] width 133 height 40
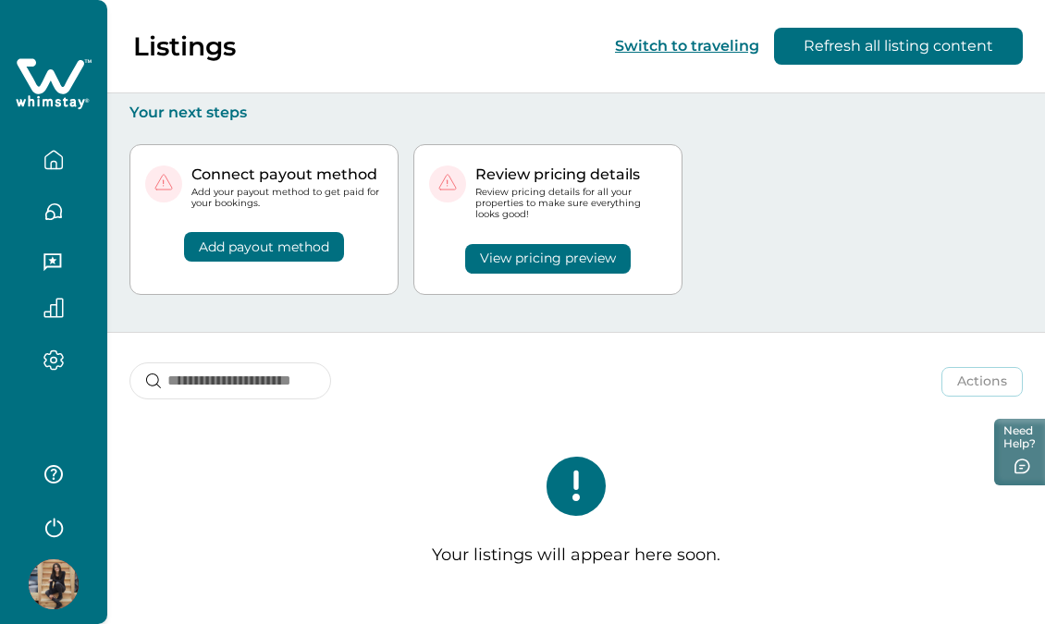
click at [608, 333] on div "Actions Actions Publish listing Unlist listing" at bounding box center [575, 367] width 937 height 68
click at [54, 361] on icon "button" at bounding box center [53, 359] width 20 height 21
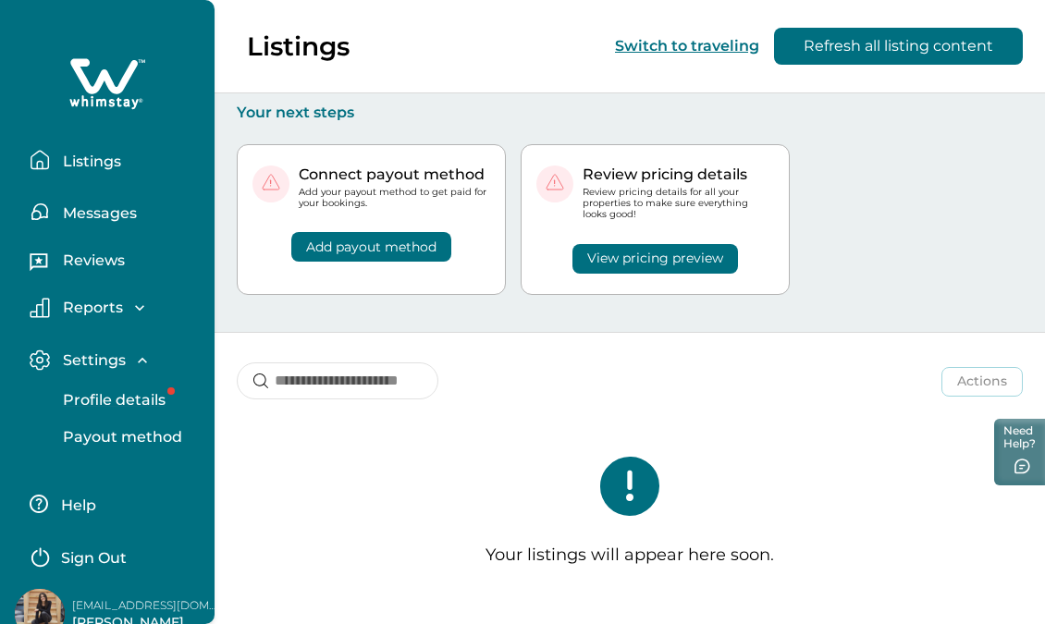
click at [150, 385] on button "Profile details" at bounding box center [128, 400] width 170 height 37
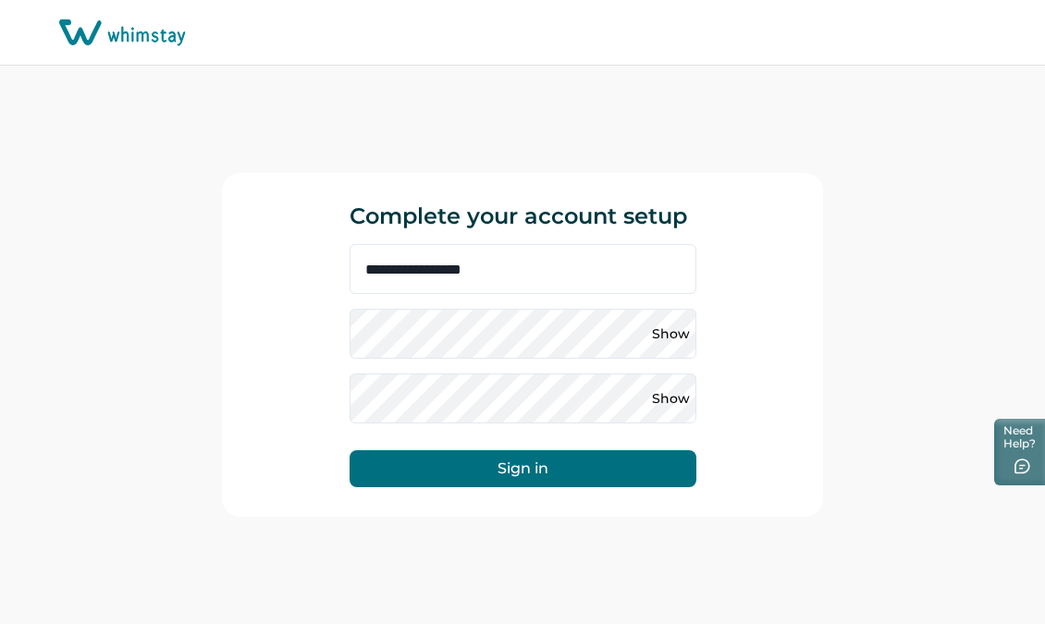
click at [564, 390] on div "Show Show" at bounding box center [522, 366] width 347 height 115
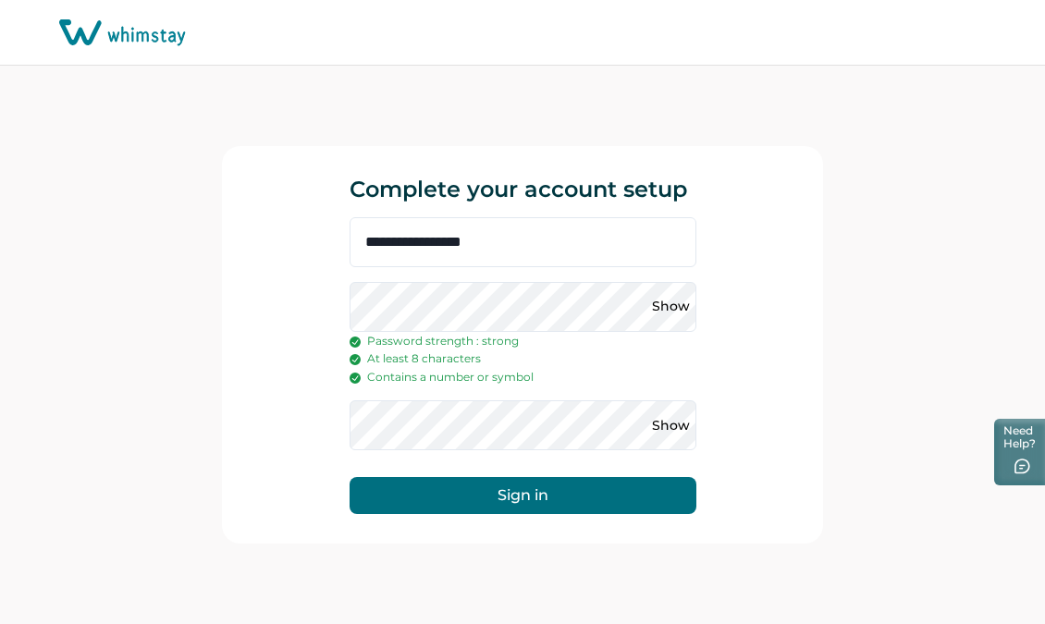
click at [479, 487] on button "Sign in" at bounding box center [522, 495] width 347 height 37
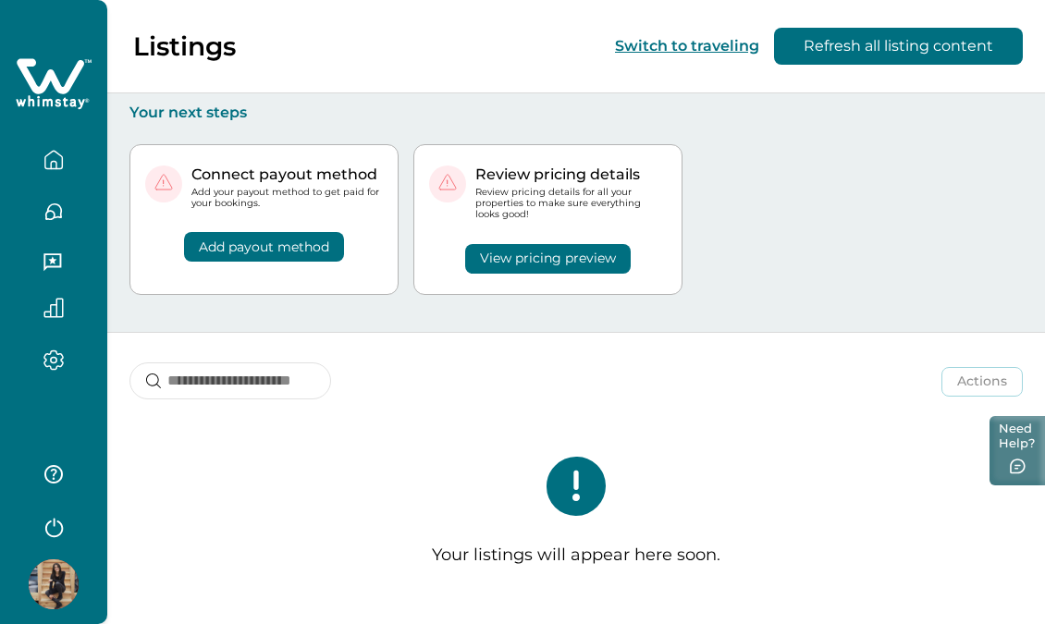
click at [1018, 453] on button "Need Help?" at bounding box center [1016, 450] width 55 height 69
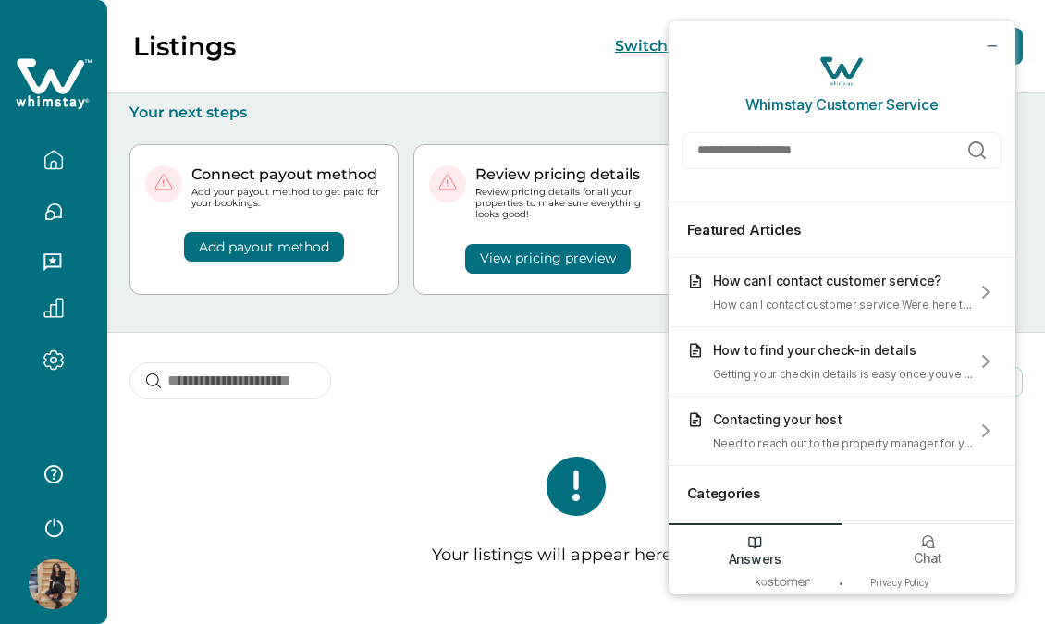
click at [42, 361] on button "button" at bounding box center [54, 359] width 78 height 21
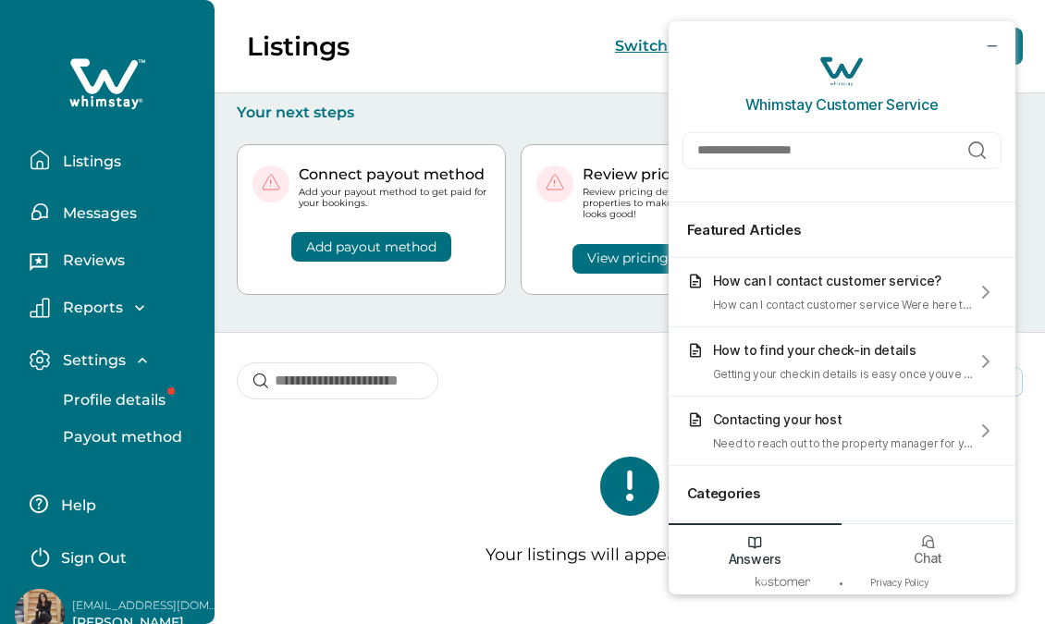
click at [146, 391] on p "Profile details" at bounding box center [111, 400] width 108 height 18
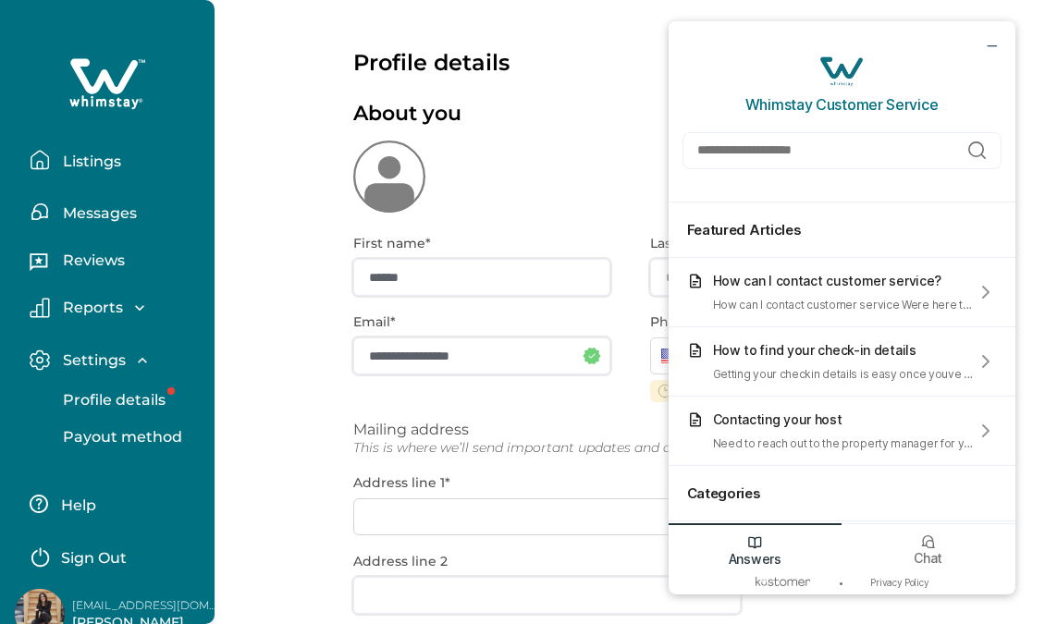
type input "**********"
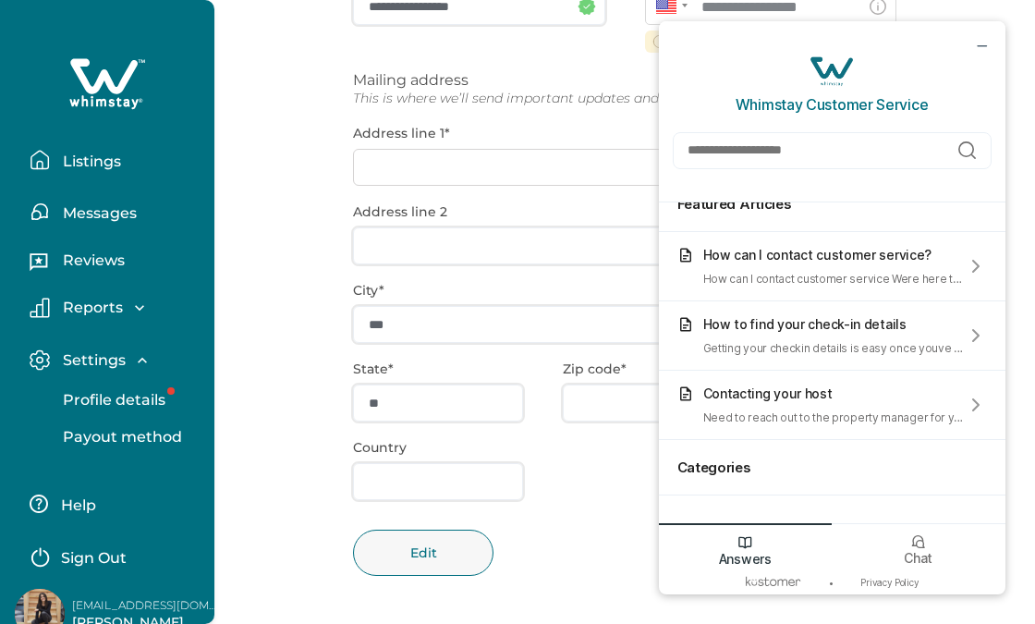
scroll to position [20, 0]
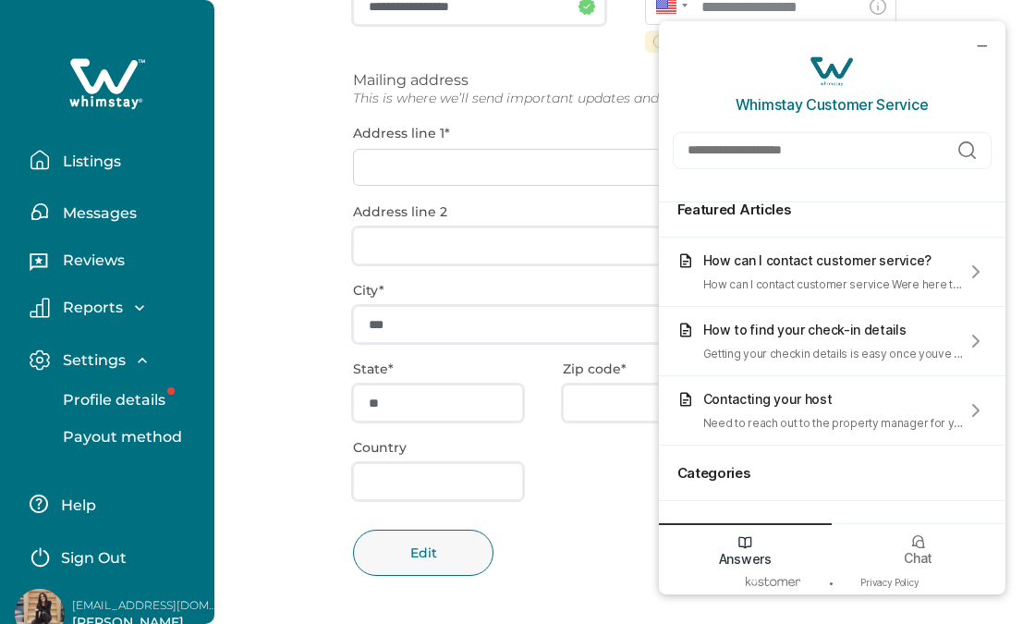
click at [800, 169] on div "Whimstay Customer Service" at bounding box center [832, 111] width 347 height 181
click at [774, 127] on div "Whimstay Customer Service" at bounding box center [832, 111] width 347 height 181
click at [704, 177] on div "Whimstay Customer Service" at bounding box center [832, 111] width 347 height 181
drag, startPoint x: 753, startPoint y: 111, endPoint x: 733, endPoint y: 130, distance: 28.1
click at [752, 111] on h4 "Whimstay Customer Service" at bounding box center [832, 104] width 193 height 18
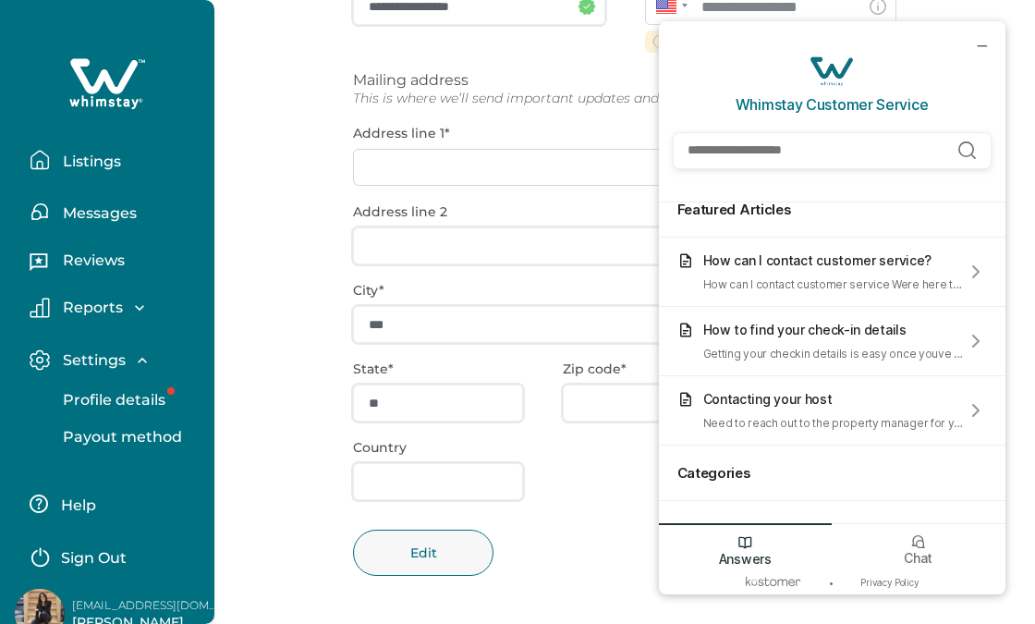
click at [728, 134] on input "Search Help Articles" at bounding box center [832, 150] width 319 height 37
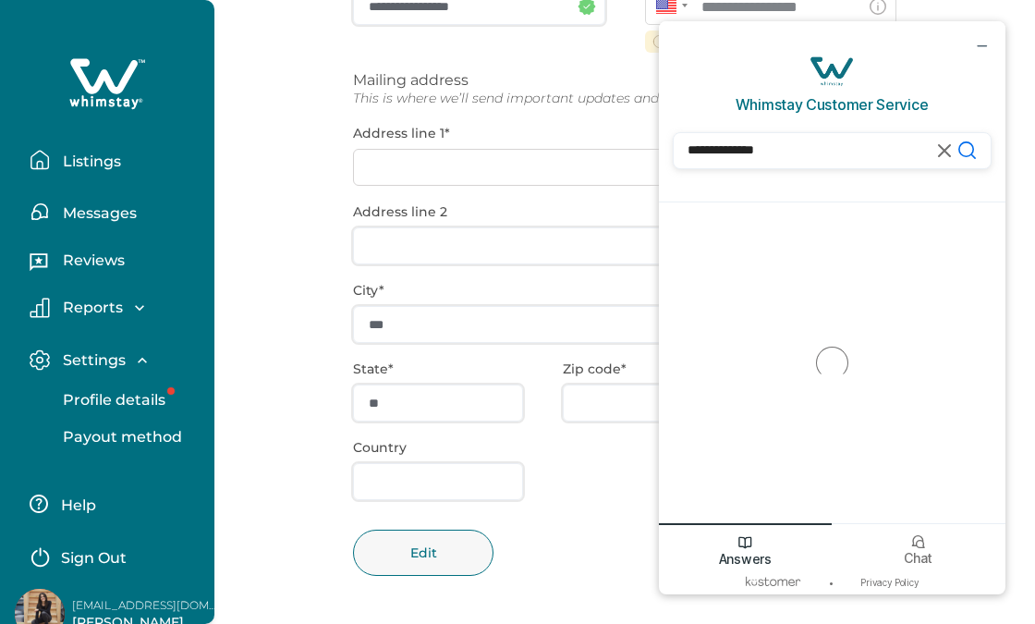
scroll to position [0, 0]
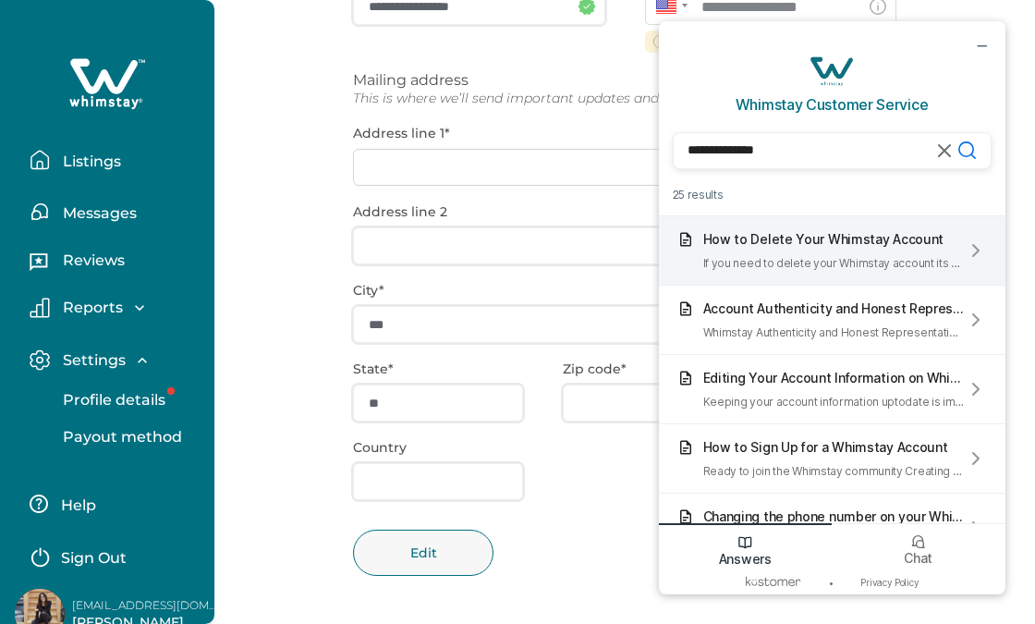
type input "**********"
click at [912, 233] on div "How to Delete Your Whimstay Account" at bounding box center [835, 239] width 262 height 16
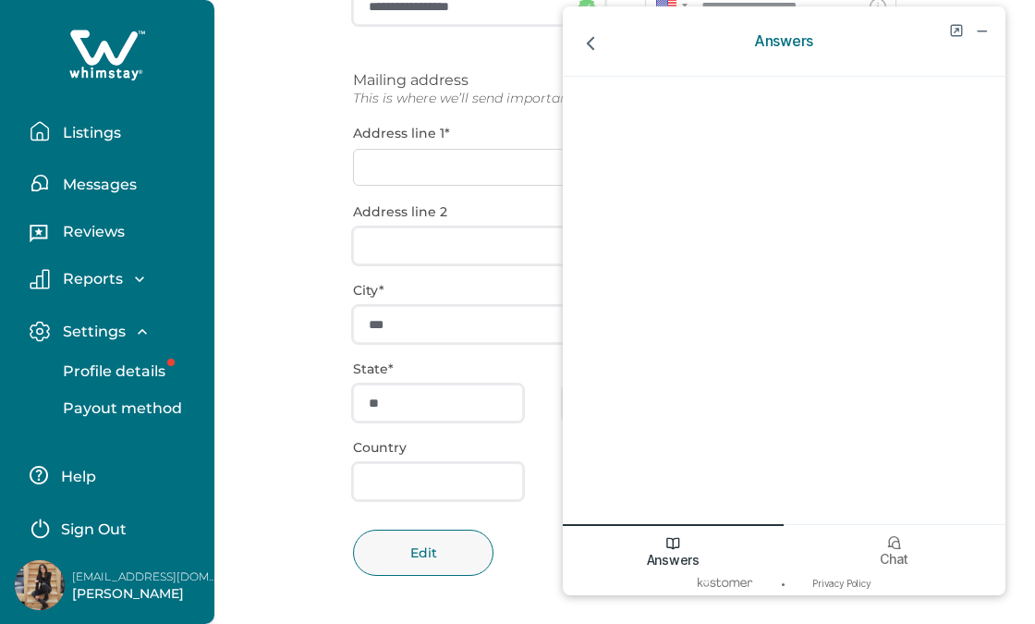
scroll to position [30, 0]
click at [492, 60] on div "**********" at bounding box center [625, 244] width 544 height 762
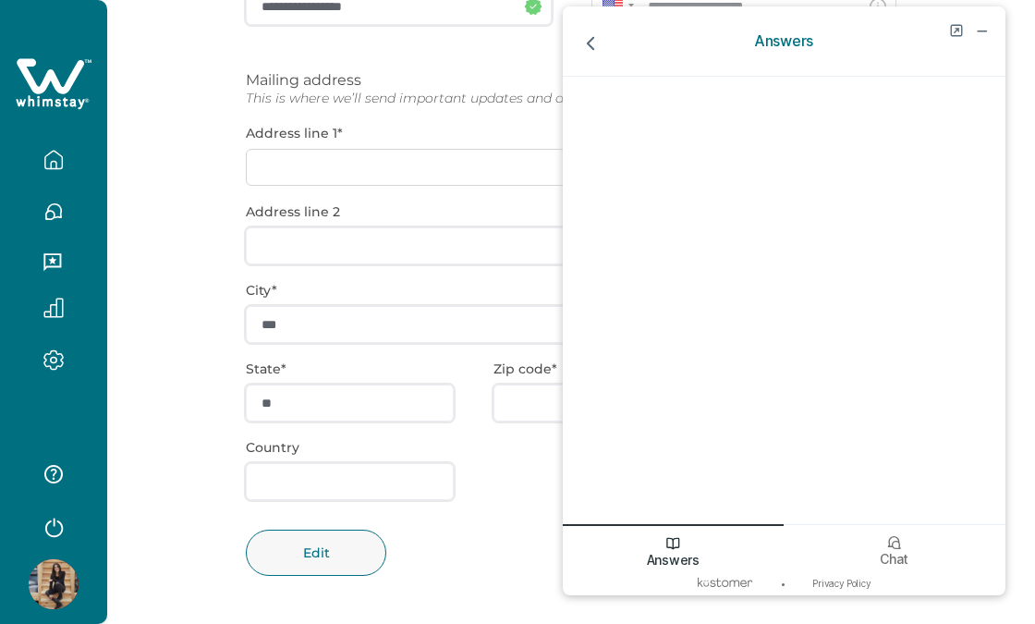
scroll to position [0, 0]
click at [982, 27] on icon "minimize chat widget" at bounding box center [981, 30] width 17 height 17
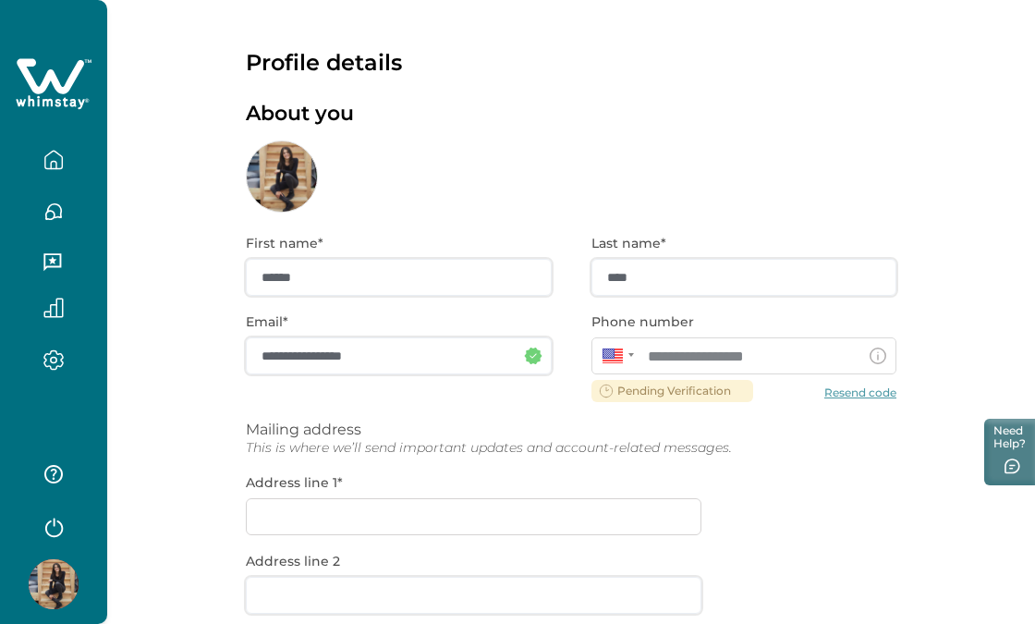
click at [72, 155] on button "button" at bounding box center [54, 159] width 78 height 37
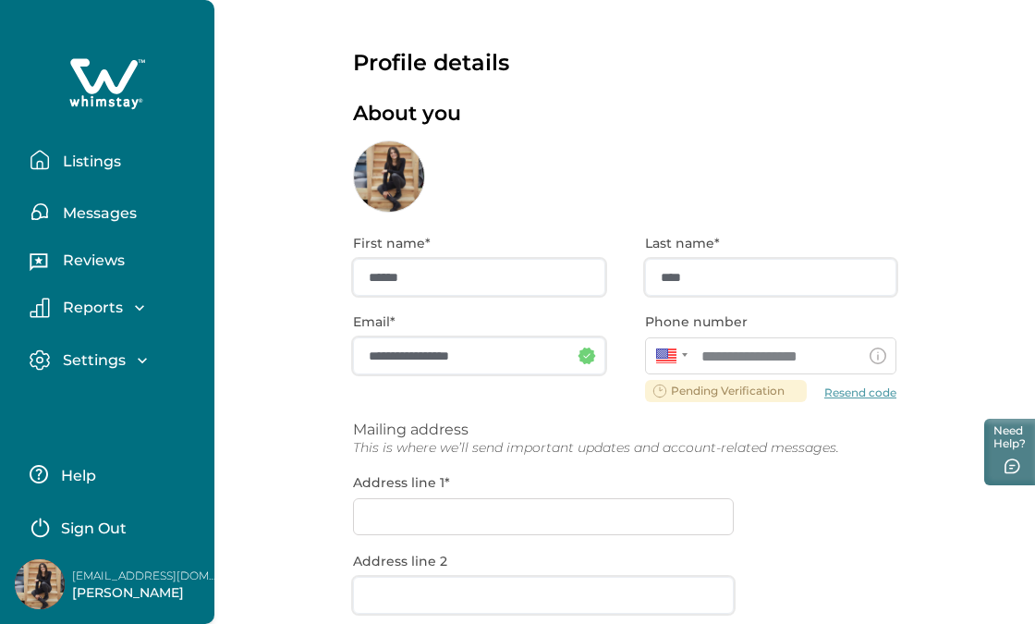
drag, startPoint x: 98, startPoint y: 155, endPoint x: 116, endPoint y: 177, distance: 28.2
click at [116, 177] on button "Listings" at bounding box center [115, 159] width 170 height 37
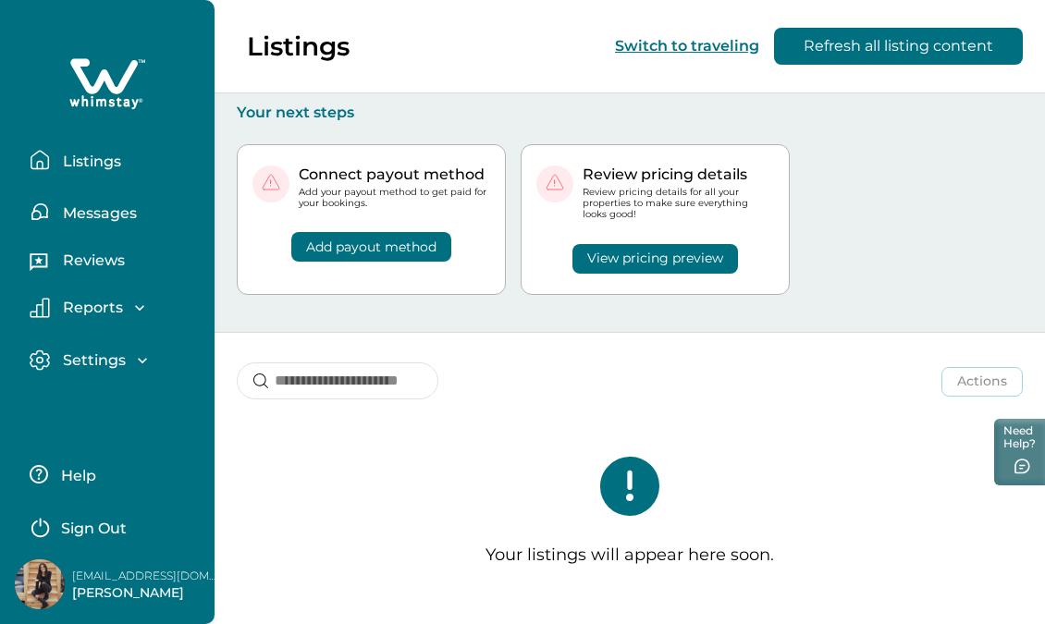
click at [97, 209] on p "Messages" at bounding box center [97, 213] width 80 height 18
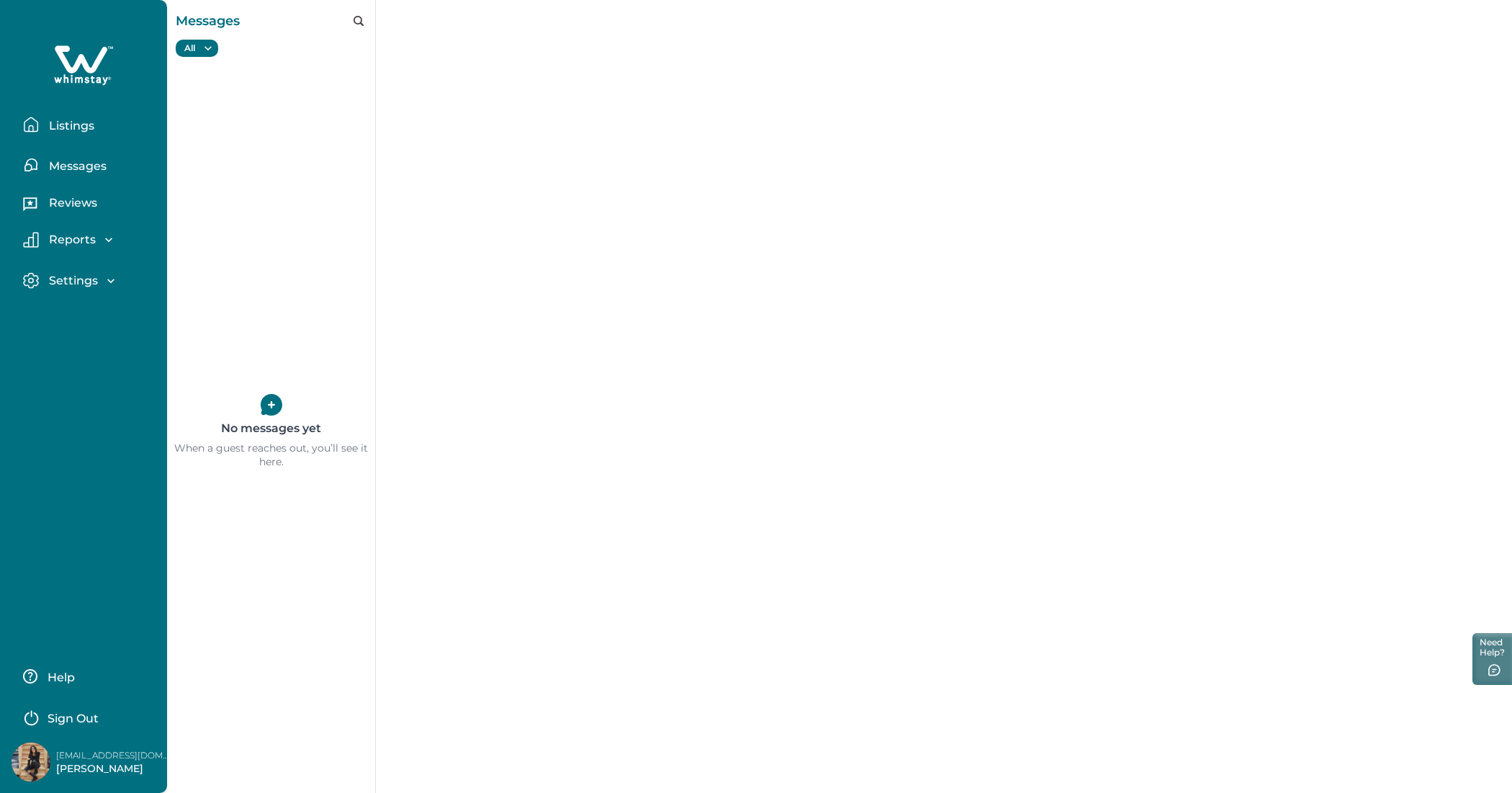
click at [97, 122] on button "Listings" at bounding box center [90, 124] width 132 height 29
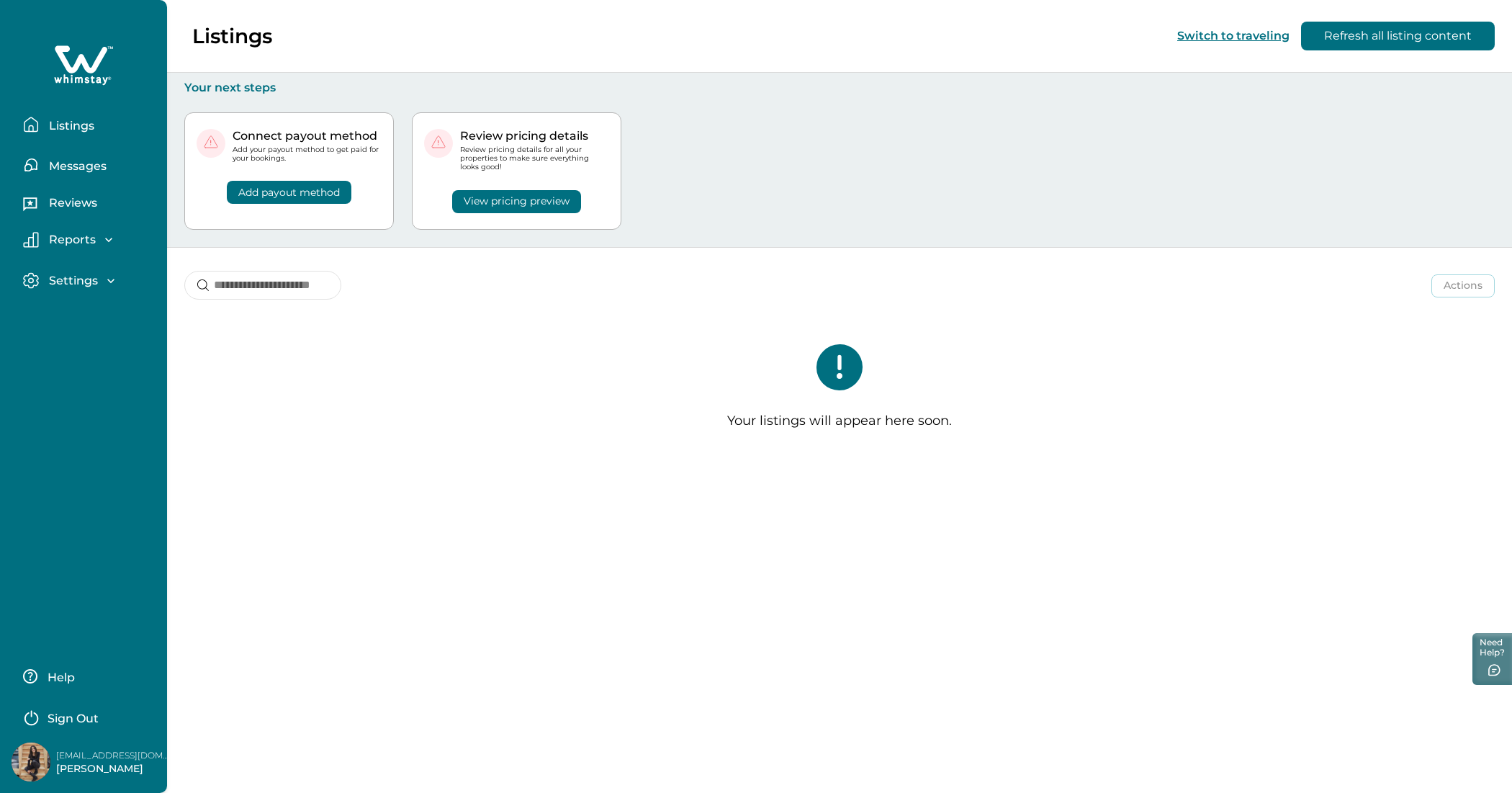
click at [30, 485] on img at bounding box center [31, 762] width 39 height 39
click at [100, 485] on p "[EMAIL_ADDRESS][DOMAIN_NAME]" at bounding box center [114, 756] width 115 height 14
click at [98, 485] on p "[PERSON_NAME]" at bounding box center [114, 769] width 115 height 14
click at [72, 485] on p "[EMAIL_ADDRESS][DOMAIN_NAME]" at bounding box center [114, 756] width 115 height 14
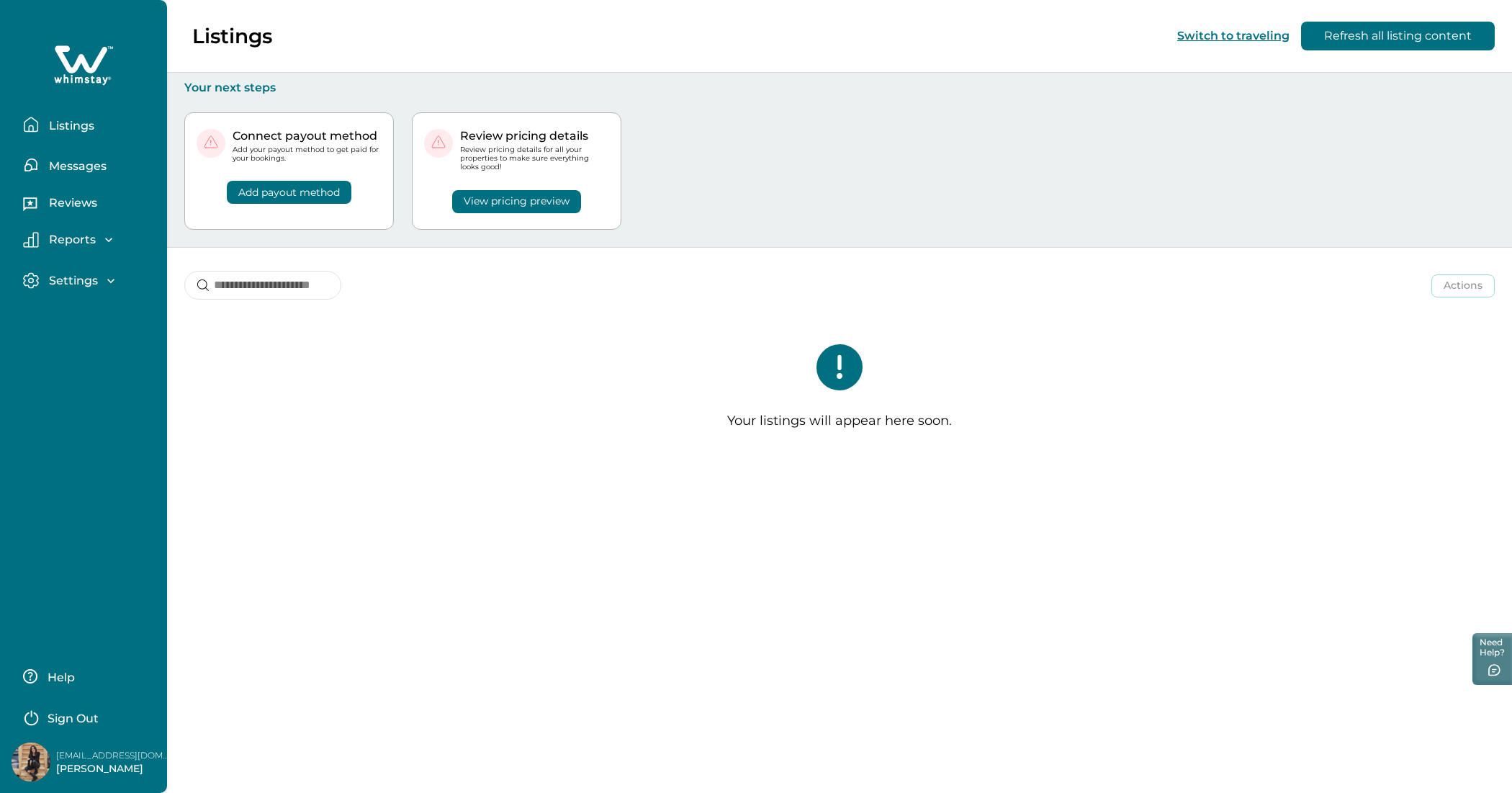
click at [51, 485] on div "[EMAIL_ADDRESS][DOMAIN_NAME] [PERSON_NAME]" at bounding box center [111, 763] width 121 height 28
click at [116, 279] on icon "button" at bounding box center [111, 280] width 14 height 14
click at [113, 308] on p "Profile details" at bounding box center [86, 312] width 84 height 14
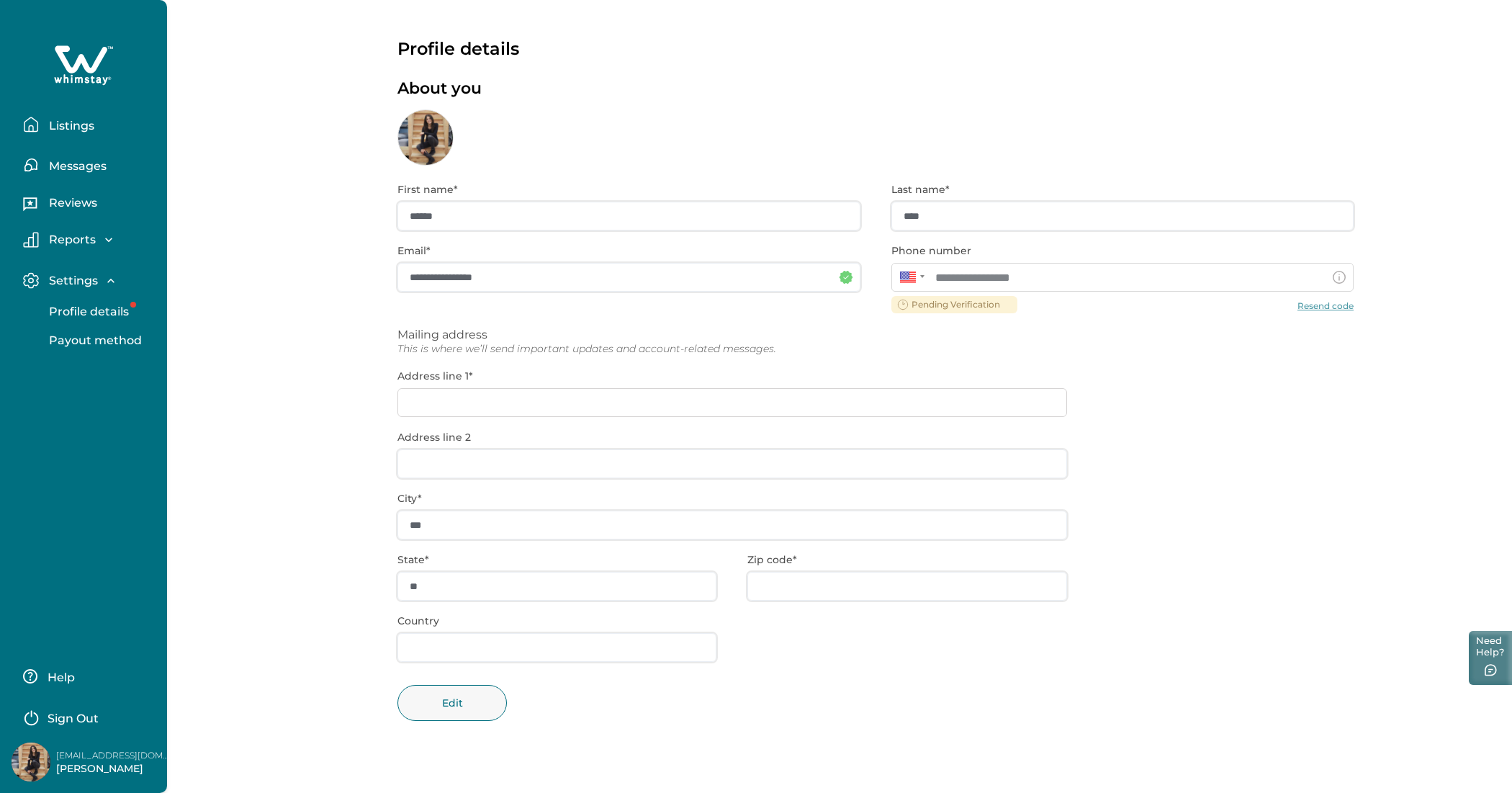
click at [813, 485] on button "Need Help?" at bounding box center [1490, 657] width 43 height 54
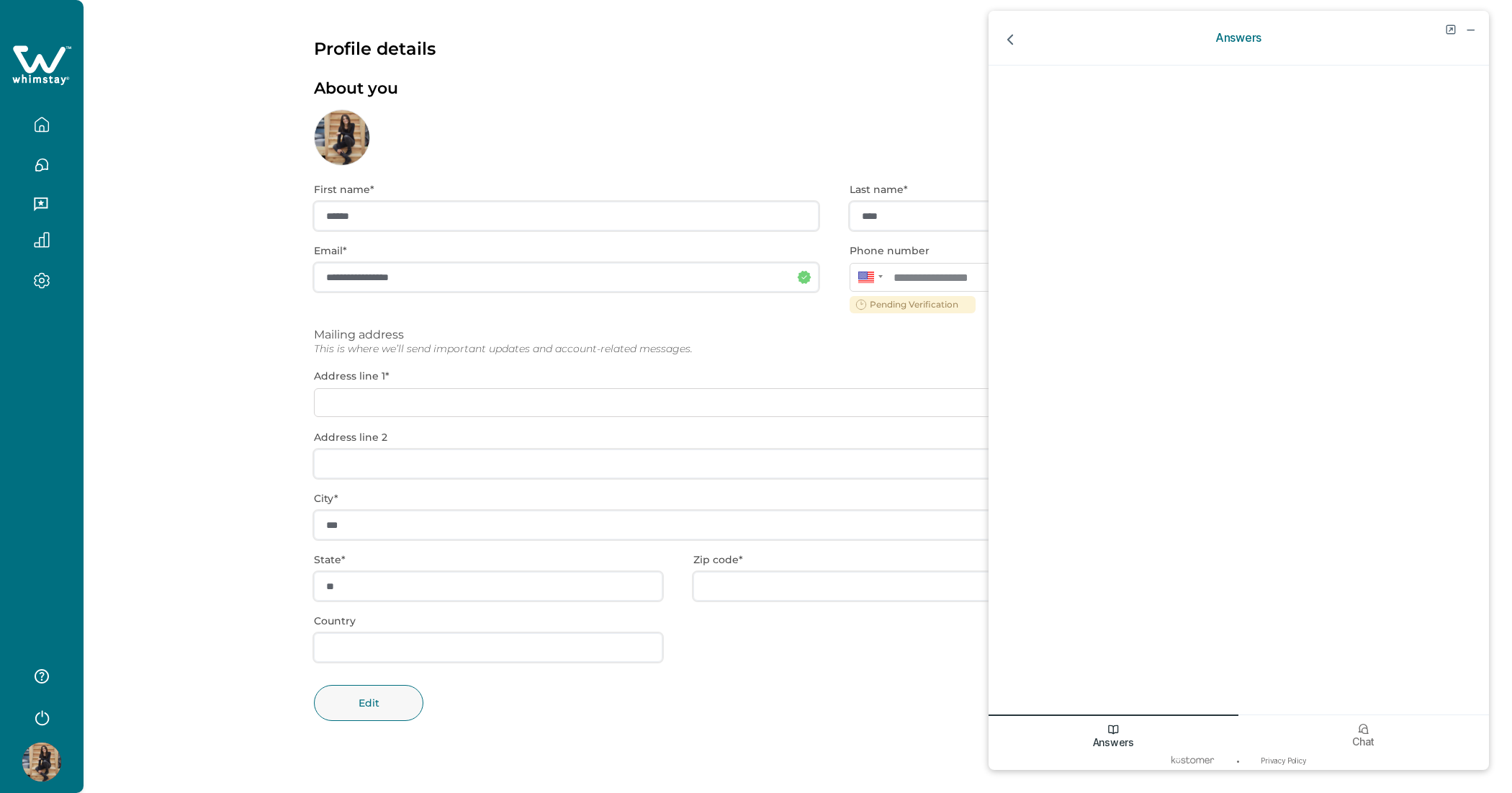
click at [44, 164] on icon "button" at bounding box center [41, 165] width 16 height 16
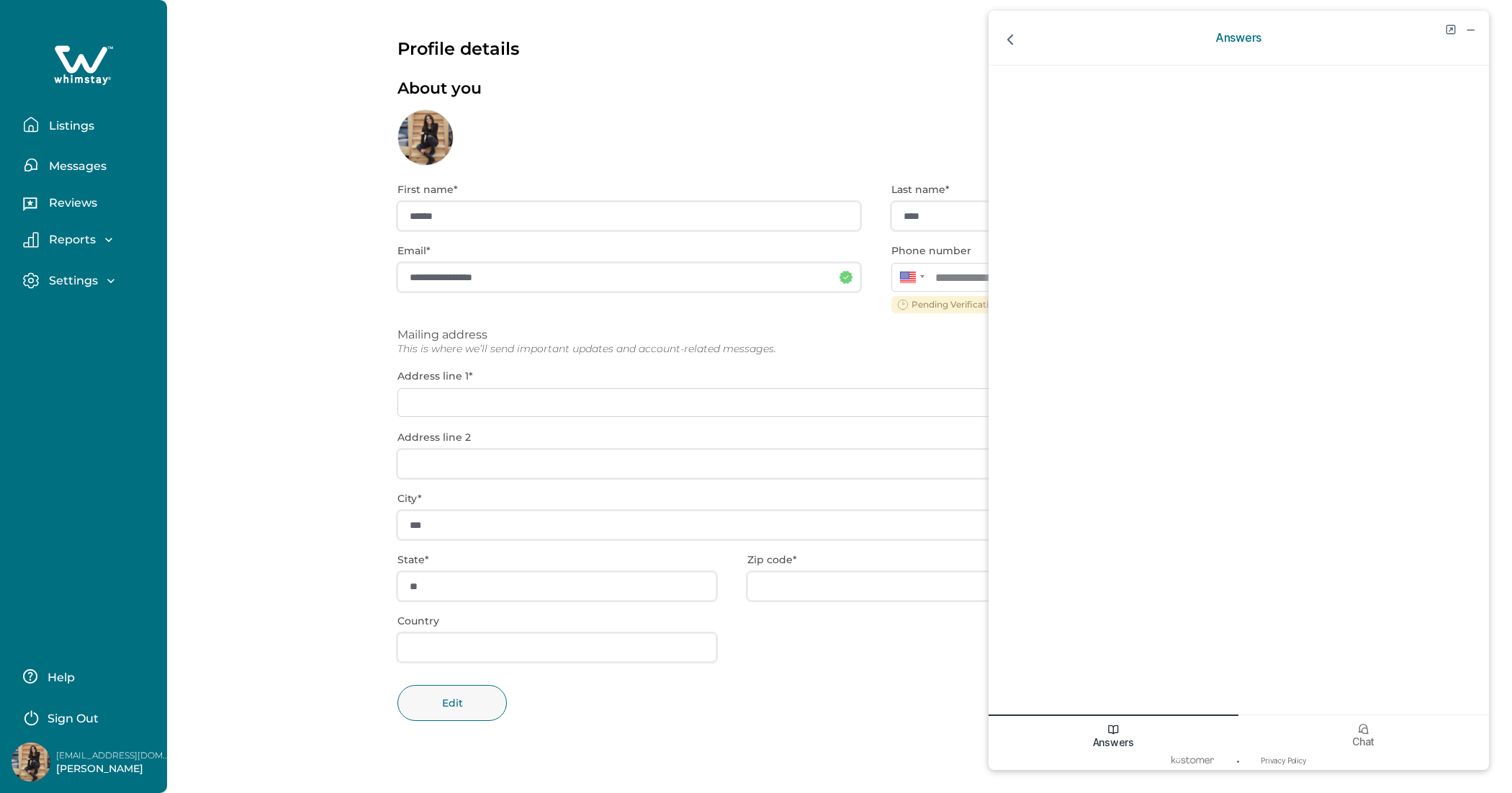
click at [106, 241] on icon "button" at bounding box center [108, 240] width 14 height 14
click at [109, 361] on icon "button" at bounding box center [111, 363] width 14 height 14
click at [118, 393] on p "Profile details" at bounding box center [86, 393] width 84 height 14
click at [96, 389] on p "Profile details" at bounding box center [86, 393] width 84 height 14
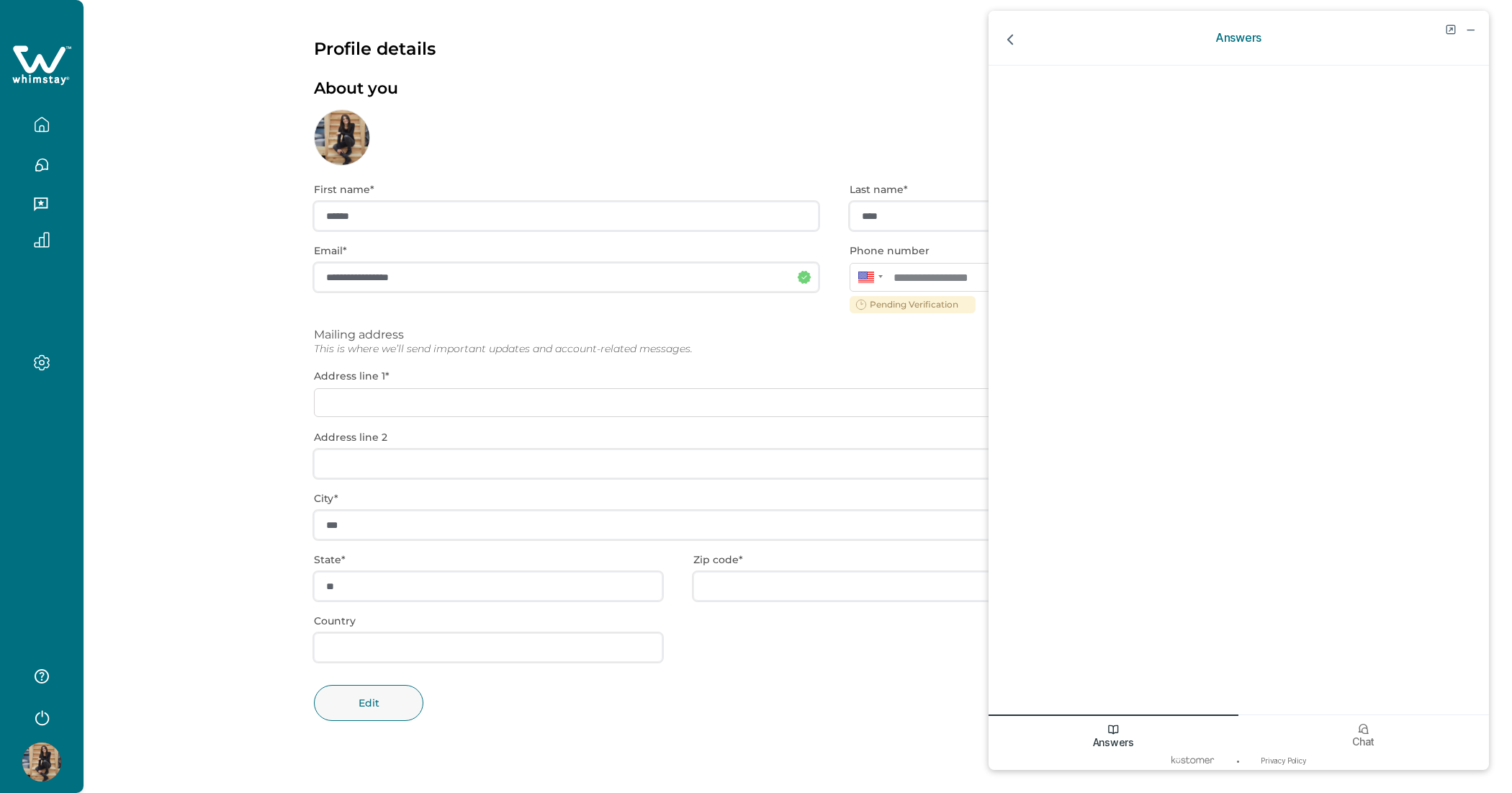
click at [685, 342] on div "**********" at bounding box center [834, 463] width 1040 height 594
click at [813, 32] on icon "minimize chat widget" at bounding box center [1470, 30] width 13 height 13
click at [813, 115] on div "About you" at bounding box center [834, 122] width 1040 height 86
drag, startPoint x: 368, startPoint y: 60, endPoint x: 368, endPoint y: 81, distance: 21.0
click at [368, 66] on div "**********" at bounding box center [834, 379] width 1040 height 759
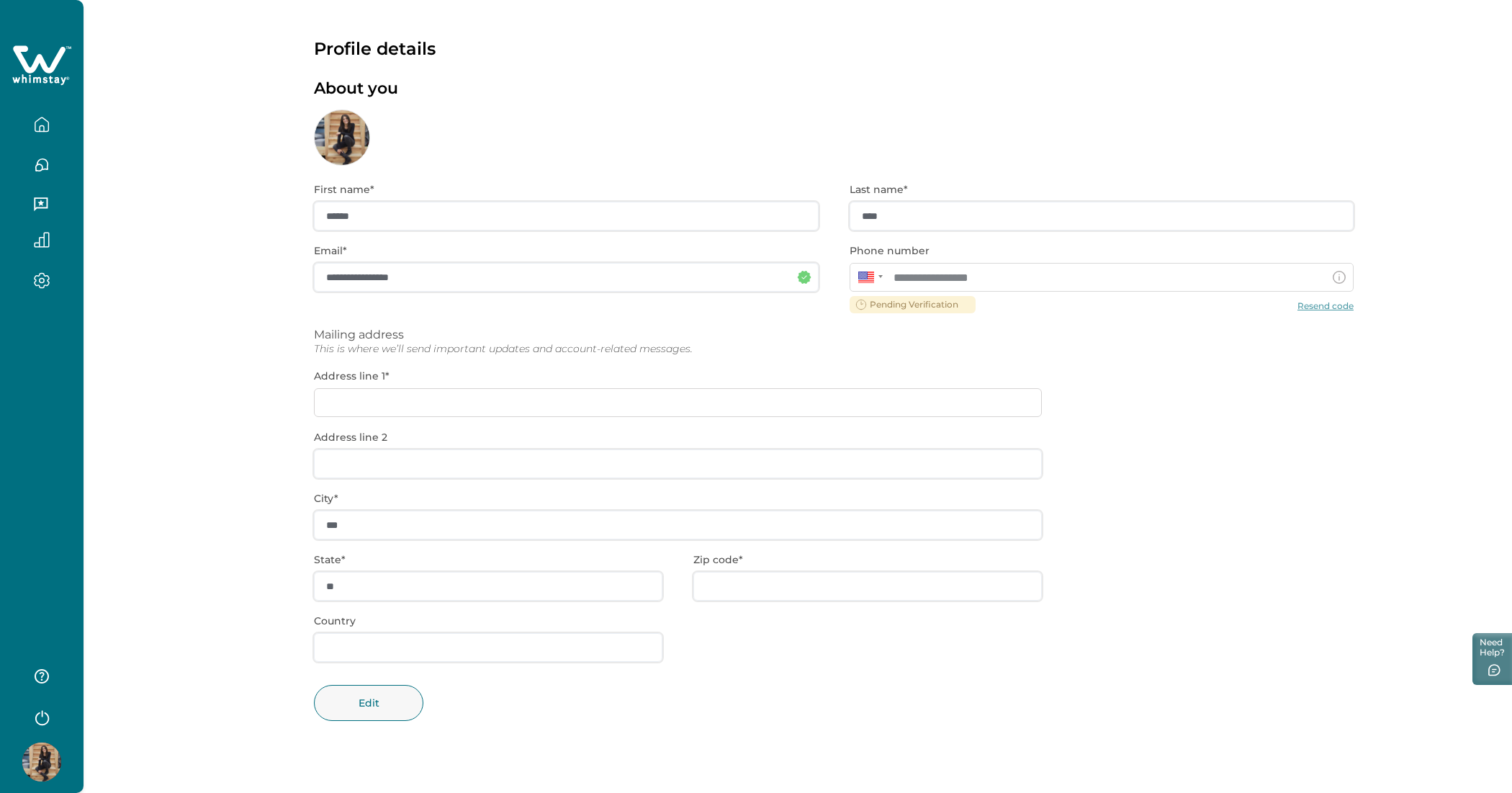
click at [362, 138] on div at bounding box center [342, 138] width 56 height 56
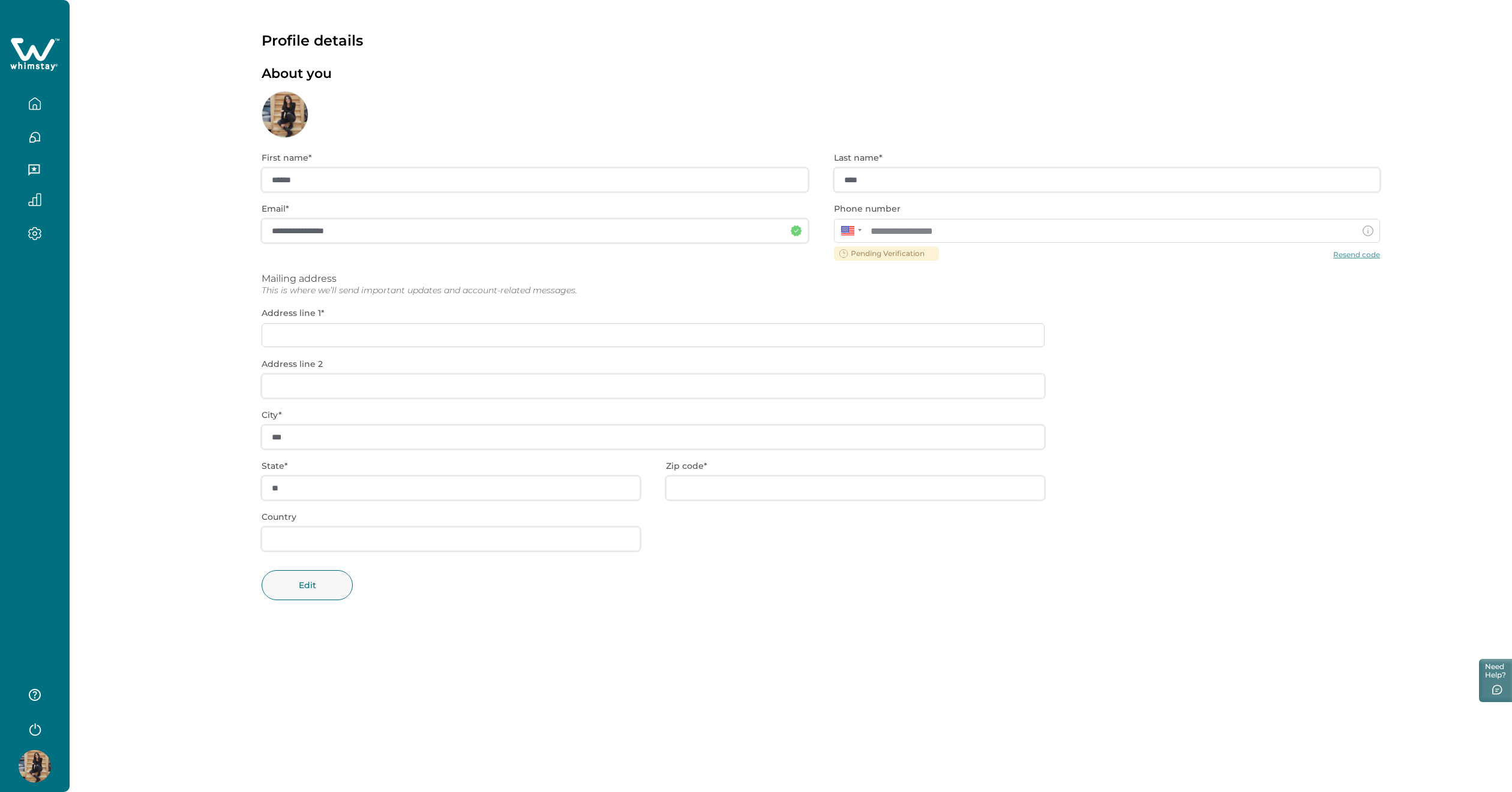
drag, startPoint x: 38, startPoint y: 743, endPoint x: 36, endPoint y: 750, distance: 7.3
click at [36, 404] on div at bounding box center [34, 732] width 69 height 119
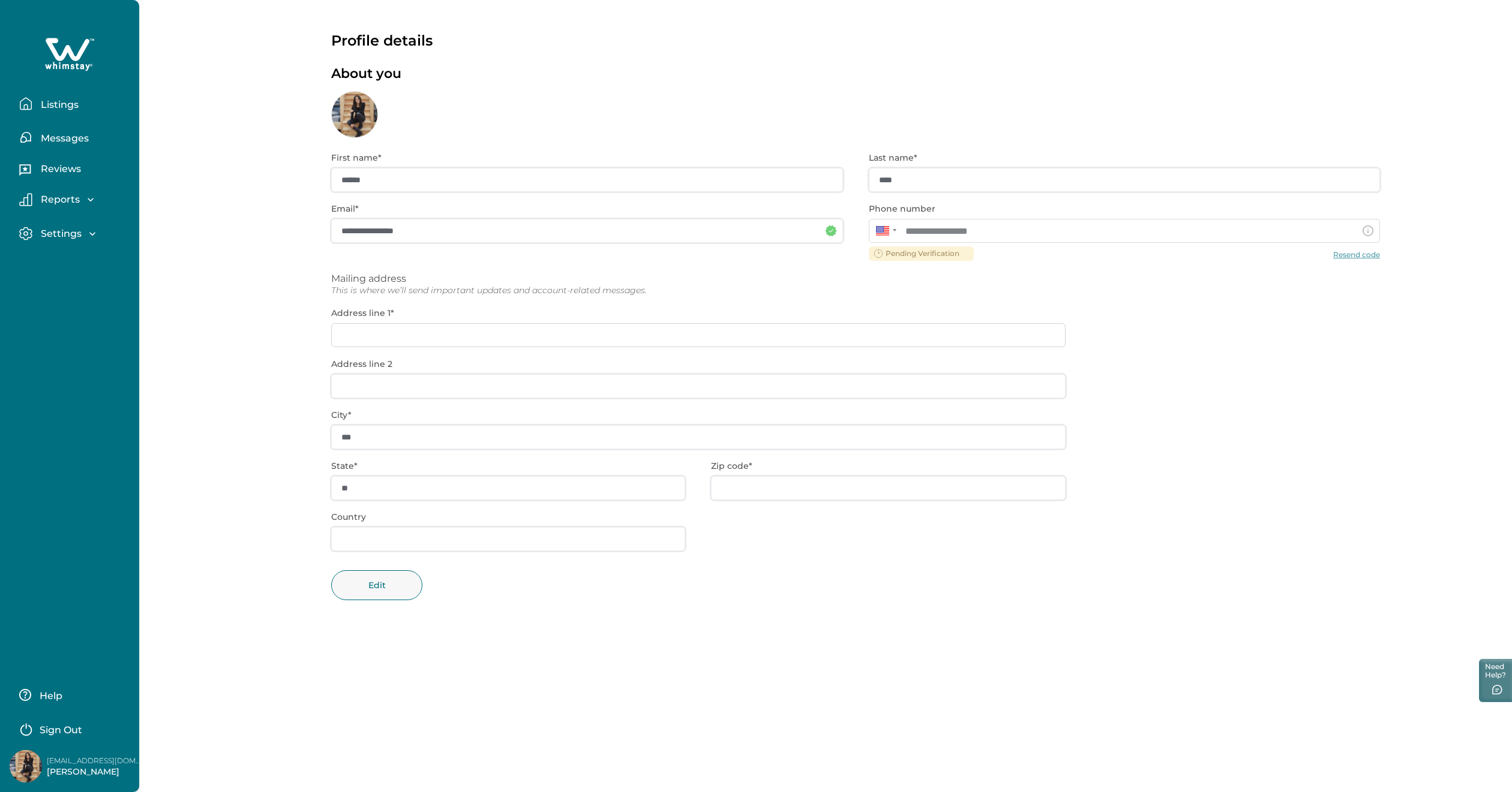
click at [38, 404] on img at bounding box center [26, 767] width 32 height 32
click at [38, 404] on img at bounding box center [26, 767] width 32 height 32
click at [76, 404] on p "[PERSON_NAME]" at bounding box center [95, 772] width 96 height 12
click at [72, 138] on p "Messages" at bounding box center [63, 138] width 52 height 12
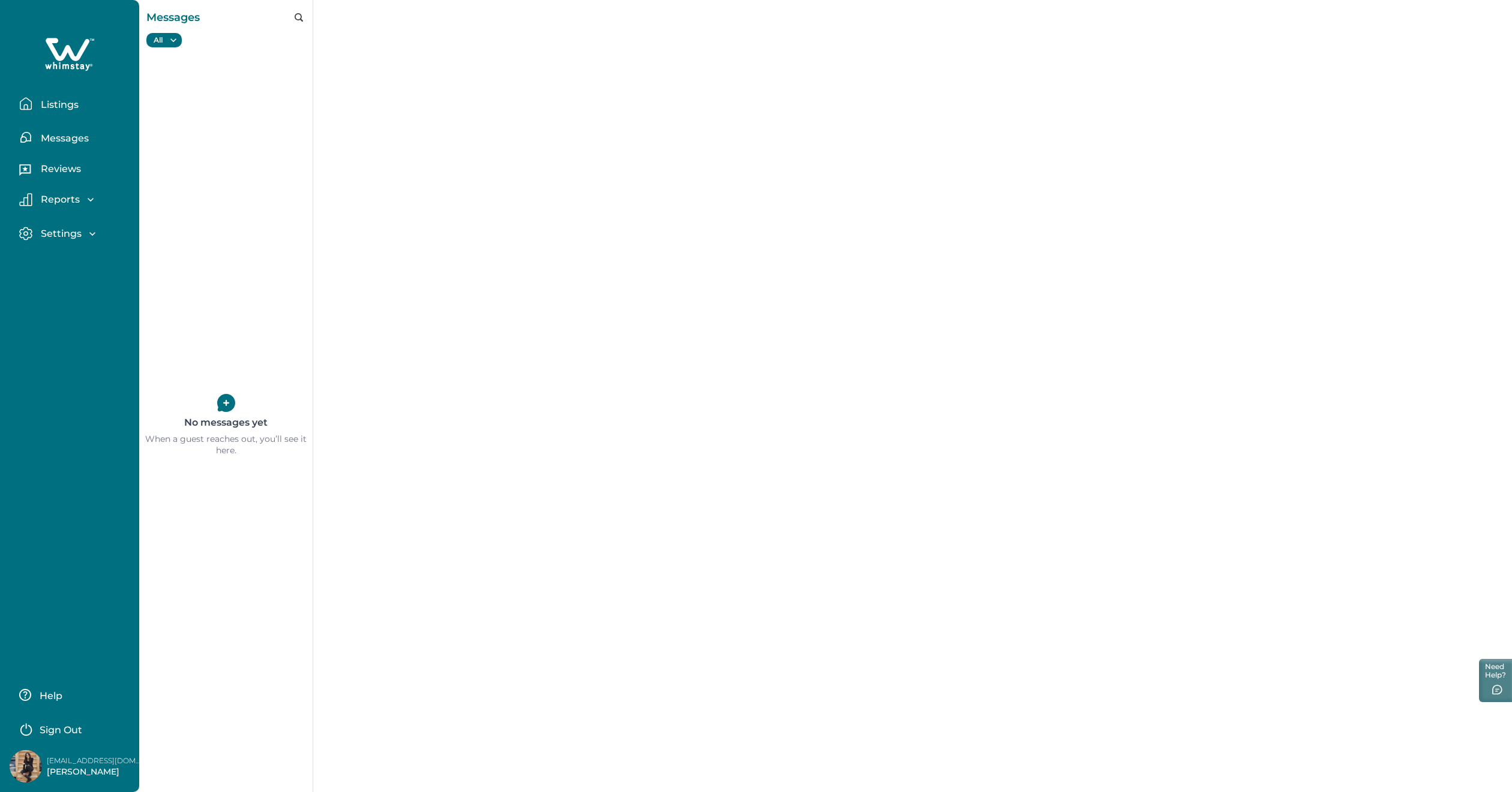
click at [71, 106] on p "Listings" at bounding box center [58, 105] width 42 height 12
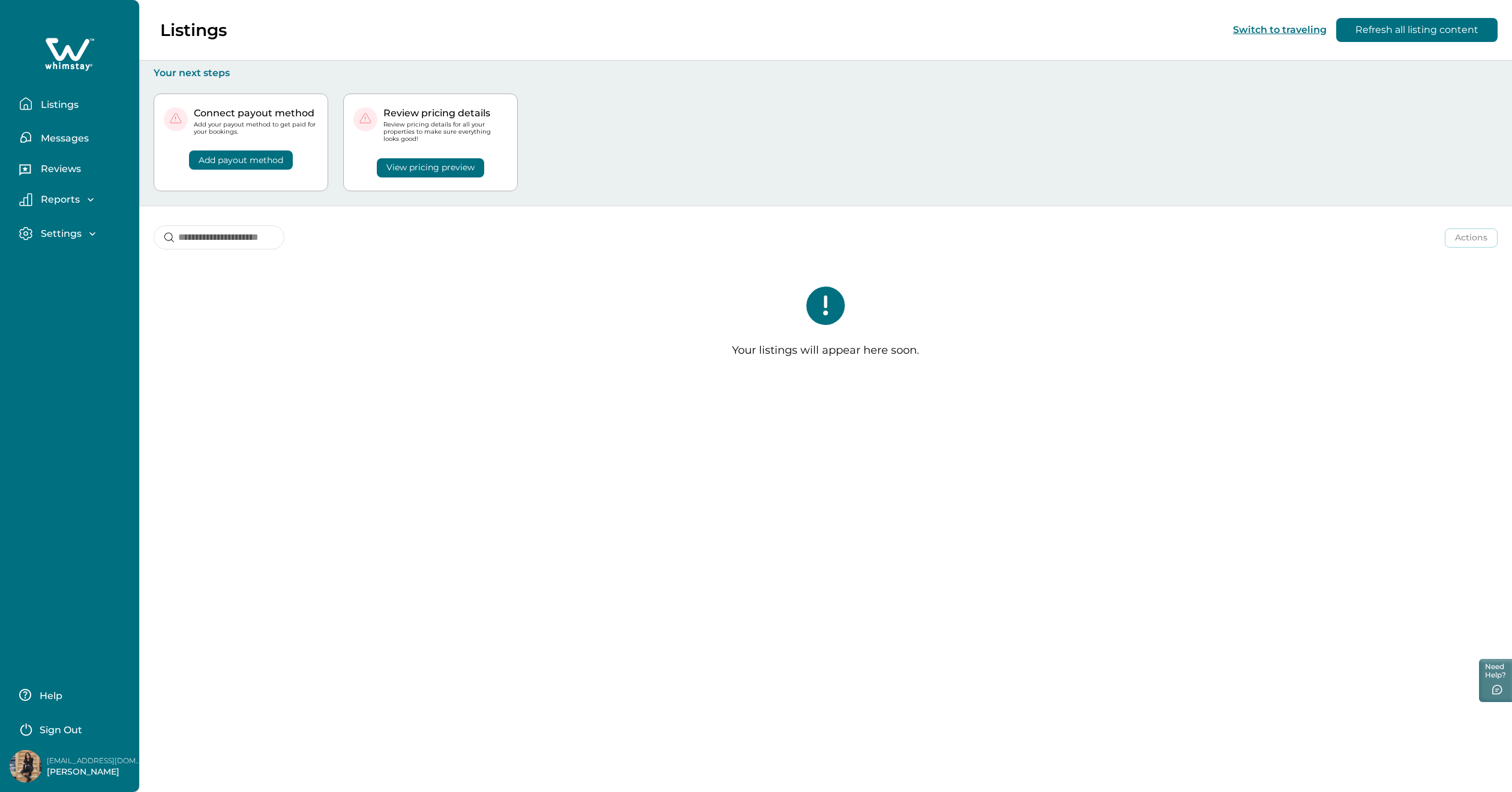
click at [677, 29] on button "Switch to traveling" at bounding box center [1280, 30] width 93 height 12
